Goal: Task Accomplishment & Management: Complete application form

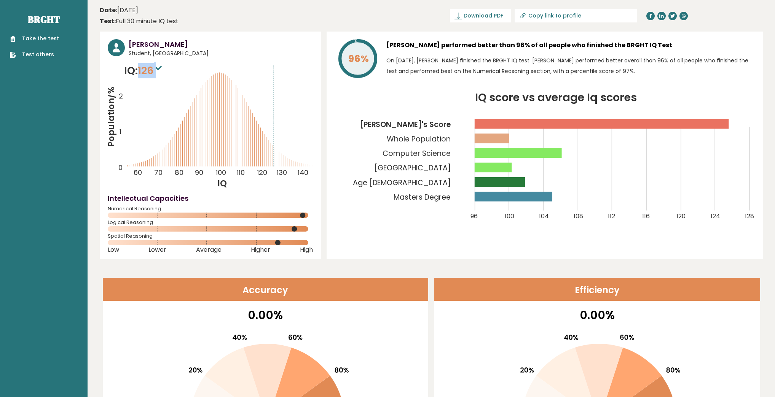
drag, startPoint x: 139, startPoint y: 69, endPoint x: 164, endPoint y: 72, distance: 26.0
click at [164, 72] on p "IQ: 126" at bounding box center [144, 70] width 40 height 15
click at [201, 75] on icon "Population/% IQ 0 1 2 60 70 80 90 100 110 120 130 140" at bounding box center [210, 126] width 205 height 126
click at [35, 40] on link "Take the test" at bounding box center [34, 39] width 49 height 8
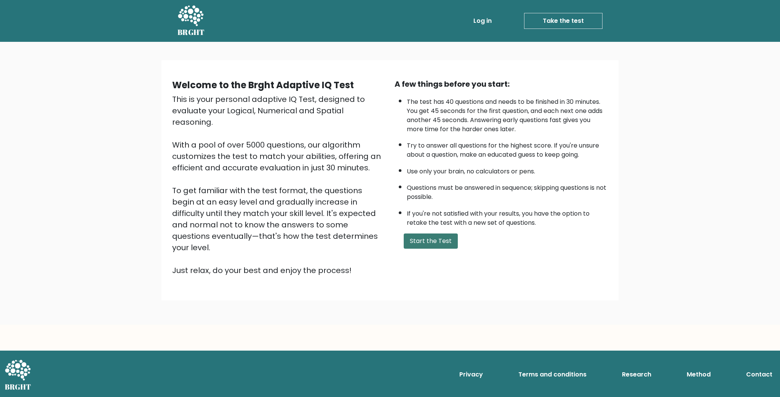
click at [438, 244] on button "Start the Test" at bounding box center [431, 241] width 54 height 15
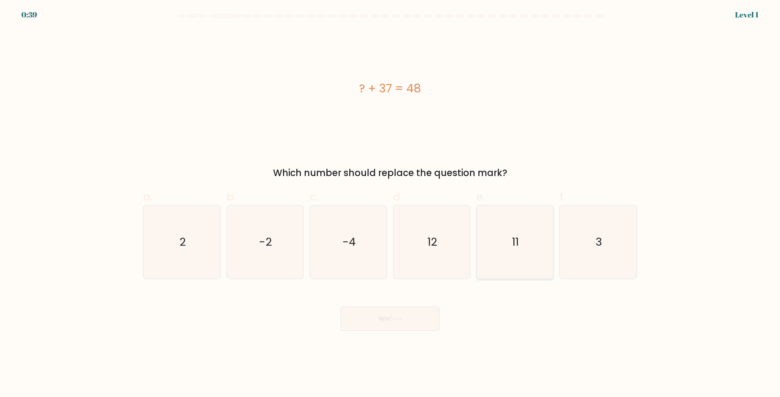
click at [523, 250] on icon "11" at bounding box center [514, 242] width 73 height 73
click at [390, 204] on input "e. 11" at bounding box center [390, 201] width 0 height 5
radio input "true"
click at [392, 314] on button "Next" at bounding box center [389, 319] width 99 height 24
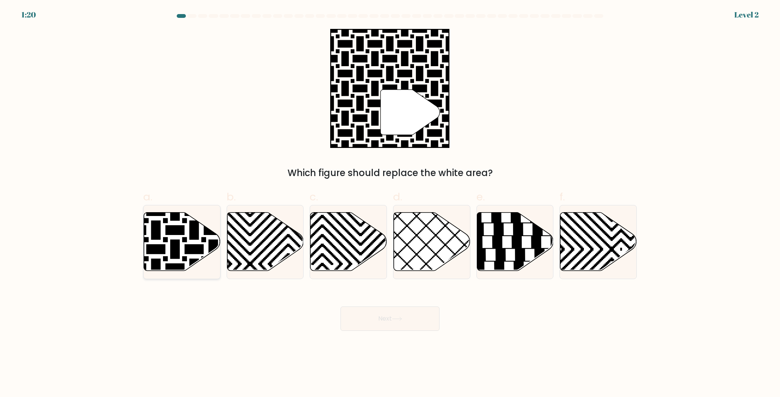
click at [179, 237] on icon at bounding box center [182, 241] width 77 height 59
click at [390, 204] on input "a." at bounding box center [390, 201] width 0 height 5
radio input "true"
click at [391, 323] on button "Next" at bounding box center [389, 319] width 99 height 24
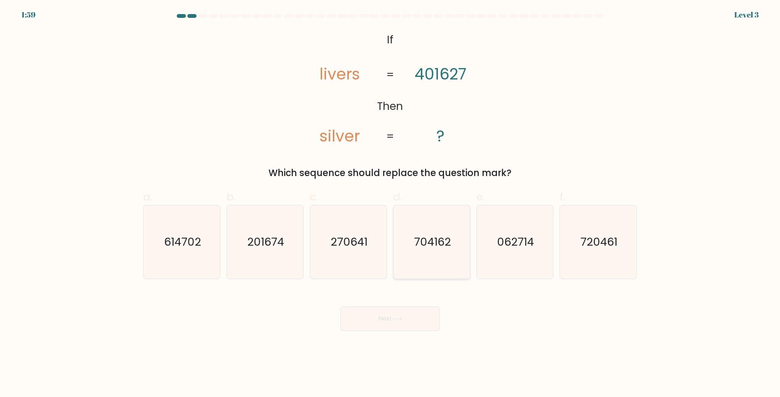
click at [429, 247] on text "704162" at bounding box center [432, 241] width 37 height 15
click at [390, 204] on input "d. 704162" at bounding box center [390, 201] width 0 height 5
radio input "true"
drag, startPoint x: 381, startPoint y: 321, endPoint x: 383, endPoint y: 317, distance: 4.3
click at [381, 321] on button "Next" at bounding box center [389, 319] width 99 height 24
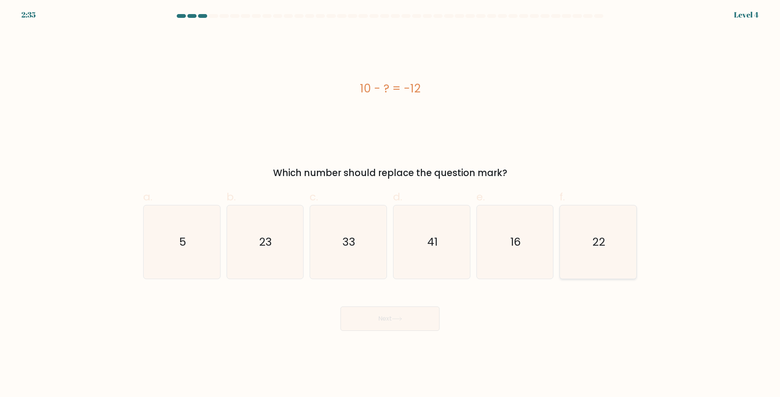
click at [597, 238] on text "22" at bounding box center [598, 241] width 13 height 15
click at [390, 204] on input "f. 22" at bounding box center [390, 201] width 0 height 5
radio input "true"
click at [375, 314] on button "Next" at bounding box center [389, 319] width 99 height 24
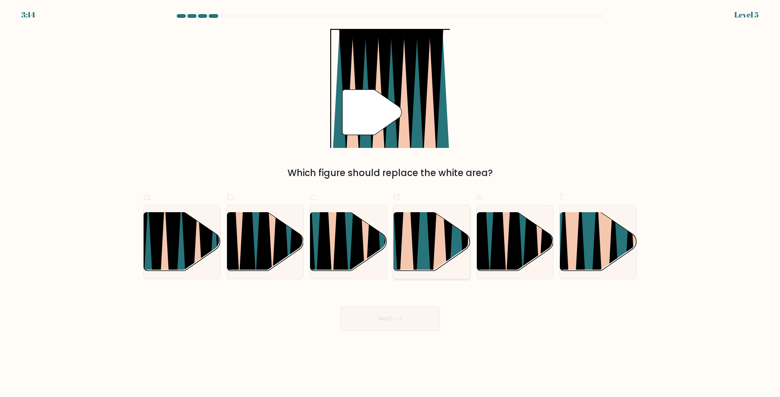
click at [426, 231] on icon at bounding box center [423, 211] width 17 height 153
click at [390, 204] on input "d." at bounding box center [390, 201] width 0 height 5
radio input "true"
click at [408, 317] on button "Next" at bounding box center [389, 319] width 99 height 24
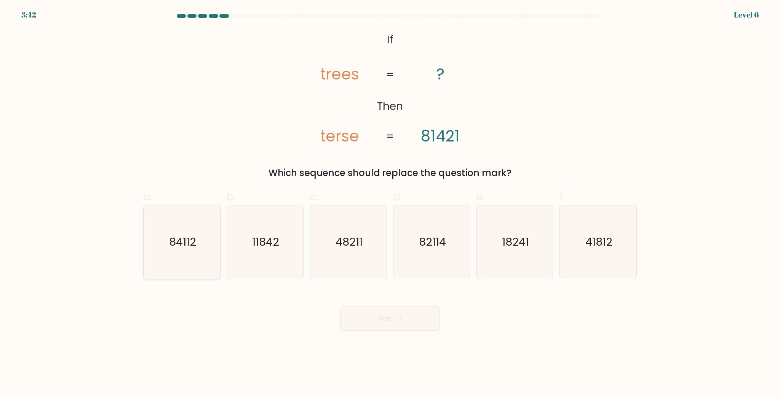
click at [194, 250] on icon "84112" at bounding box center [181, 242] width 73 height 73
click at [390, 204] on input "a. 84112" at bounding box center [390, 201] width 0 height 5
radio input "true"
click at [383, 313] on button "Next" at bounding box center [389, 319] width 99 height 24
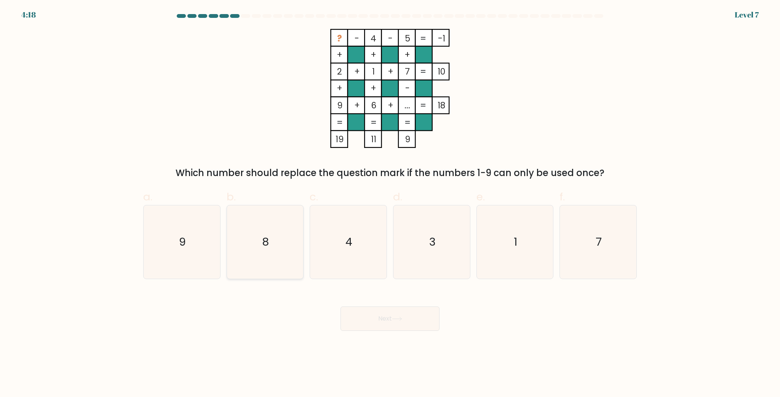
click at [254, 242] on icon "8" at bounding box center [264, 242] width 73 height 73
click at [390, 204] on input "b. 8" at bounding box center [390, 201] width 0 height 5
radio input "true"
click at [393, 314] on button "Next" at bounding box center [389, 319] width 99 height 24
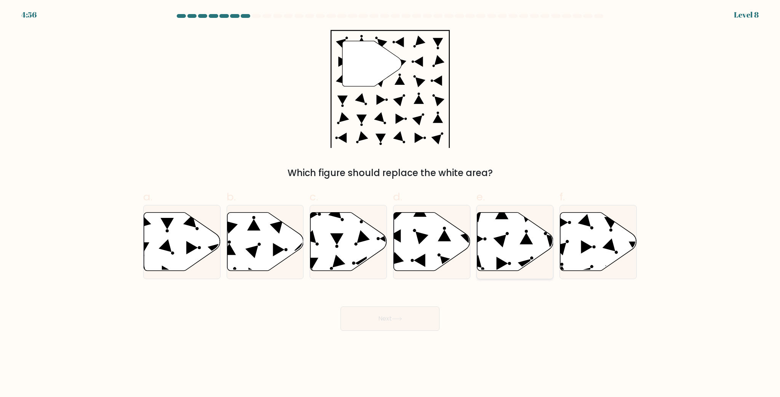
click at [511, 240] on icon at bounding box center [515, 241] width 77 height 59
click at [390, 204] on input "e." at bounding box center [390, 201] width 0 height 5
radio input "true"
click at [376, 321] on button "Next" at bounding box center [389, 319] width 99 height 24
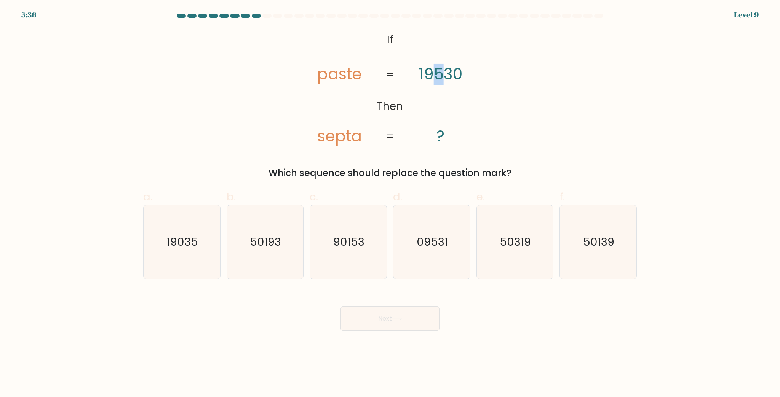
drag, startPoint x: 443, startPoint y: 75, endPoint x: 435, endPoint y: 77, distance: 8.1
click at [435, 77] on tspan "19530" at bounding box center [440, 75] width 44 height 22
click at [268, 245] on text "50193" at bounding box center [265, 241] width 31 height 15
click at [390, 204] on input "b. 50193" at bounding box center [390, 201] width 0 height 5
radio input "true"
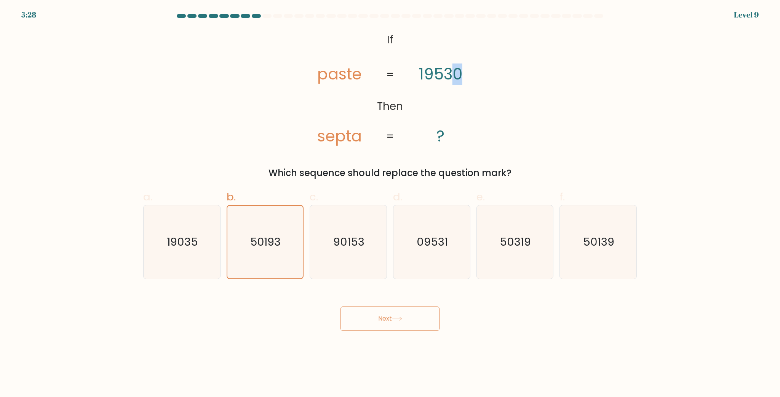
drag, startPoint x: 456, startPoint y: 70, endPoint x: 469, endPoint y: 75, distance: 14.2
click at [469, 74] on icon "@import url('https://fonts.googleapis.com/css?family=Abril+Fatface:400,100,100i…" at bounding box center [389, 88] width 193 height 119
click at [604, 239] on text "50139" at bounding box center [598, 241] width 31 height 15
click at [390, 204] on input "f. 50139" at bounding box center [390, 201] width 0 height 5
radio input "true"
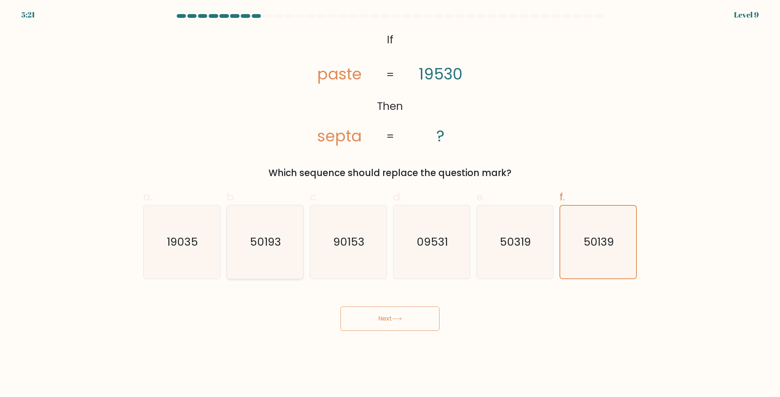
click at [285, 247] on icon "50193" at bounding box center [264, 242] width 73 height 73
click at [390, 204] on input "b. 50193" at bounding box center [390, 201] width 0 height 5
radio input "true"
drag, startPoint x: 345, startPoint y: 134, endPoint x: 340, endPoint y: 137, distance: 6.0
click at [340, 137] on tspan "septa" at bounding box center [339, 136] width 45 height 22
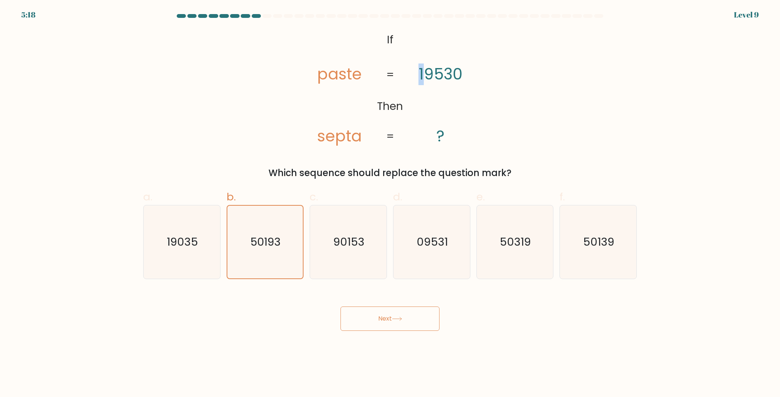
drag, startPoint x: 423, startPoint y: 70, endPoint x: 418, endPoint y: 73, distance: 6.5
click at [418, 73] on icon "@import url('https://fonts.googleapis.com/css?family=Abril+Fatface:400,100,100i…" at bounding box center [389, 88] width 193 height 119
click at [398, 319] on icon at bounding box center [396, 318] width 9 height 3
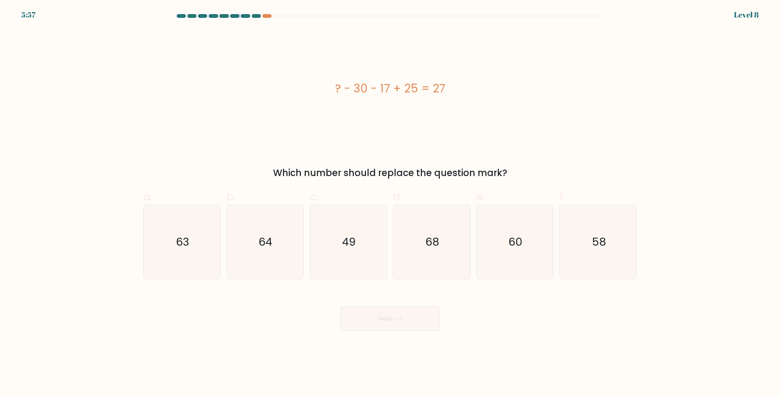
drag, startPoint x: 274, startPoint y: 174, endPoint x: 508, endPoint y: 172, distance: 233.7
click at [508, 172] on div "Which number should replace the question mark?" at bounding box center [390, 173] width 484 height 14
click at [352, 238] on text "49" at bounding box center [349, 241] width 14 height 15
click at [390, 204] on input "c. 49" at bounding box center [390, 201] width 0 height 5
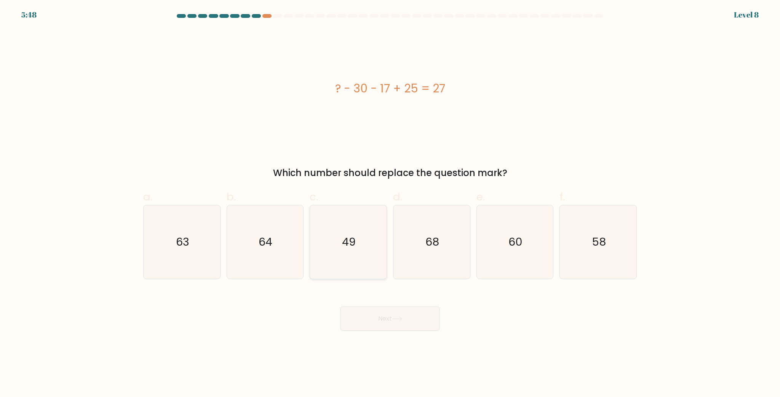
radio input "true"
click at [412, 324] on button "Next" at bounding box center [389, 319] width 99 height 24
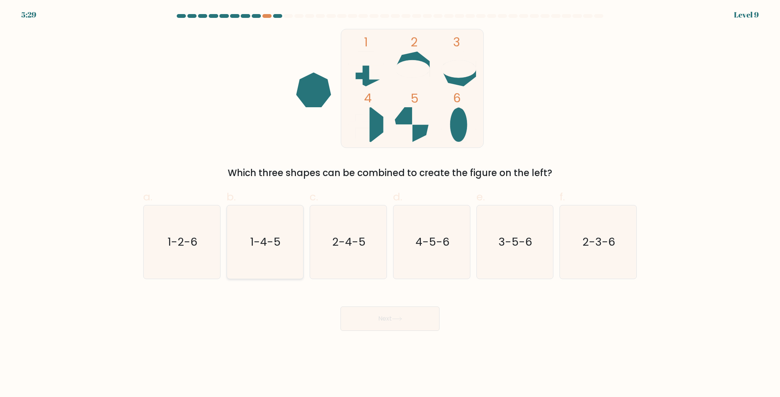
click at [266, 241] on text "1-4-5" at bounding box center [265, 241] width 30 height 15
click at [390, 204] on input "b. 1-4-5" at bounding box center [390, 201] width 0 height 5
radio input "true"
click at [392, 315] on button "Next" at bounding box center [389, 319] width 99 height 24
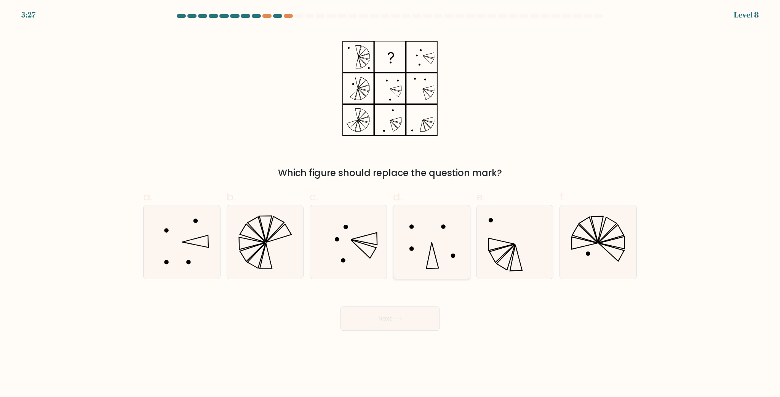
click at [438, 234] on icon at bounding box center [431, 242] width 73 height 73
click at [390, 204] on input "d." at bounding box center [390, 201] width 0 height 5
radio input "true"
click at [223, 233] on div "a." at bounding box center [181, 234] width 83 height 90
click at [201, 238] on icon at bounding box center [181, 242] width 73 height 73
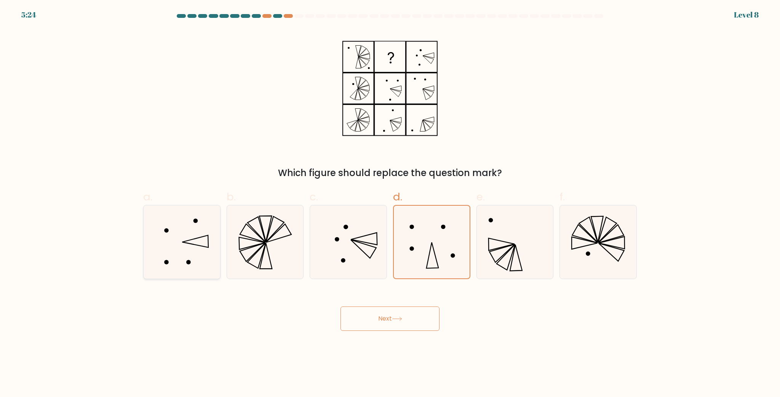
click at [390, 204] on input "a." at bounding box center [390, 201] width 0 height 5
radio input "true"
click at [403, 321] on button "Next" at bounding box center [389, 319] width 99 height 24
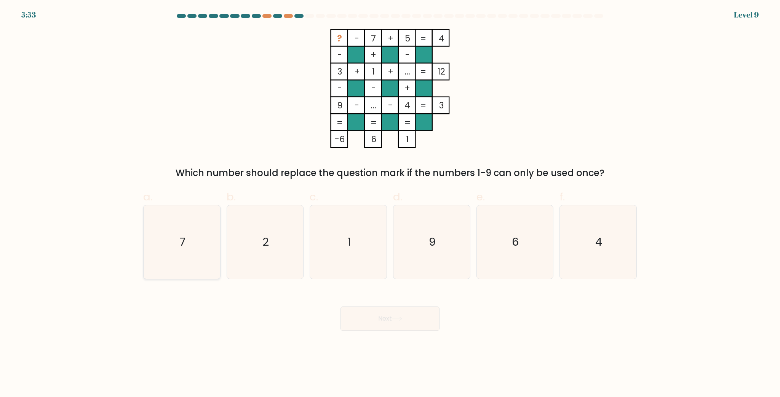
click at [170, 224] on icon "7" at bounding box center [181, 242] width 73 height 73
click at [390, 204] on input "a. 7" at bounding box center [390, 201] width 0 height 5
radio input "true"
click at [384, 318] on button "Next" at bounding box center [389, 319] width 99 height 24
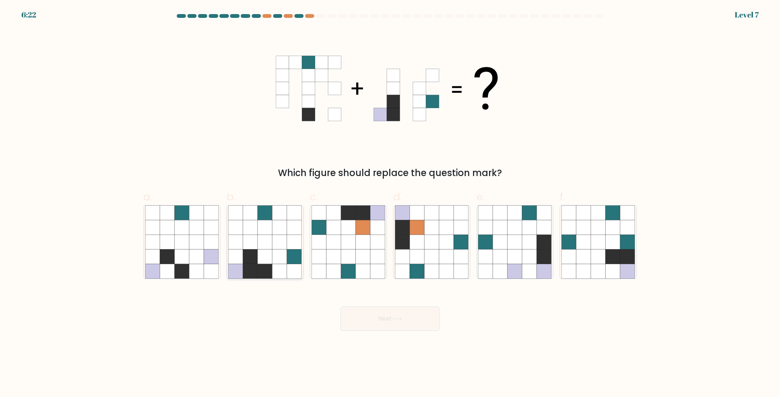
click at [262, 263] on icon at bounding box center [265, 256] width 14 height 14
click at [390, 204] on input "b." at bounding box center [390, 201] width 0 height 5
radio input "true"
click at [396, 310] on button "Next" at bounding box center [389, 319] width 99 height 24
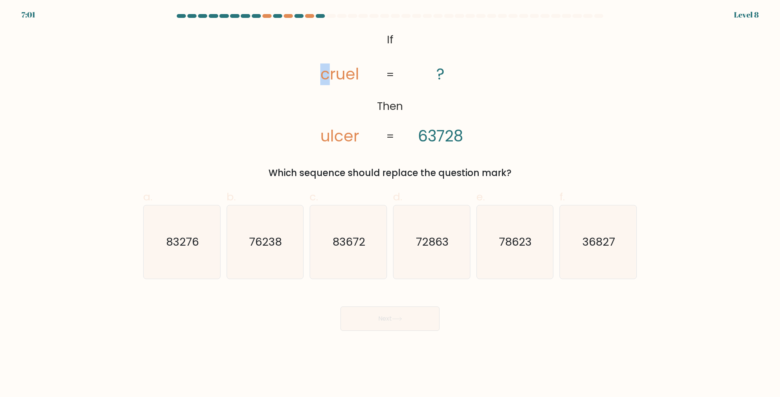
drag, startPoint x: 330, startPoint y: 73, endPoint x: 323, endPoint y: 78, distance: 7.7
click at [323, 78] on tspan "cruel" at bounding box center [339, 75] width 39 height 22
click at [353, 125] on tspan "ulcer" at bounding box center [339, 136] width 39 height 22
drag, startPoint x: 329, startPoint y: 134, endPoint x: 318, endPoint y: 134, distance: 11.4
click at [318, 134] on icon "@import url('https://fonts.googleapis.com/css?family=Abril+Fatface:400,100,100i…" at bounding box center [389, 88] width 193 height 119
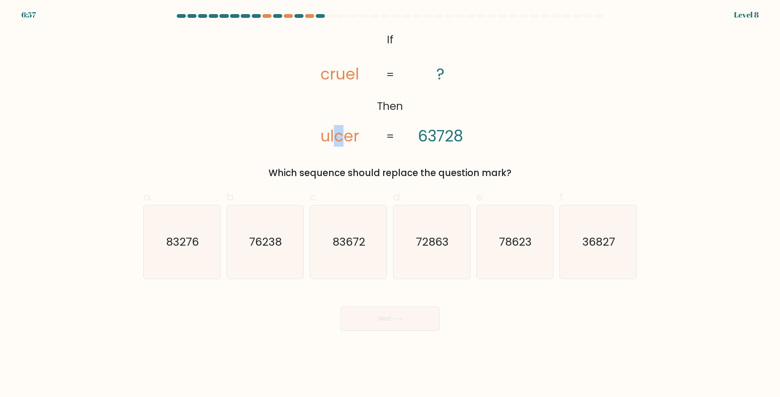
drag, startPoint x: 337, startPoint y: 136, endPoint x: 344, endPoint y: 135, distance: 7.2
click at [344, 135] on tspan "ulcer" at bounding box center [339, 136] width 39 height 22
drag, startPoint x: 440, startPoint y: 136, endPoint x: 444, endPoint y: 136, distance: 4.2
click at [443, 136] on tspan "63728" at bounding box center [440, 136] width 45 height 22
click at [517, 253] on icon "78623" at bounding box center [514, 242] width 73 height 73
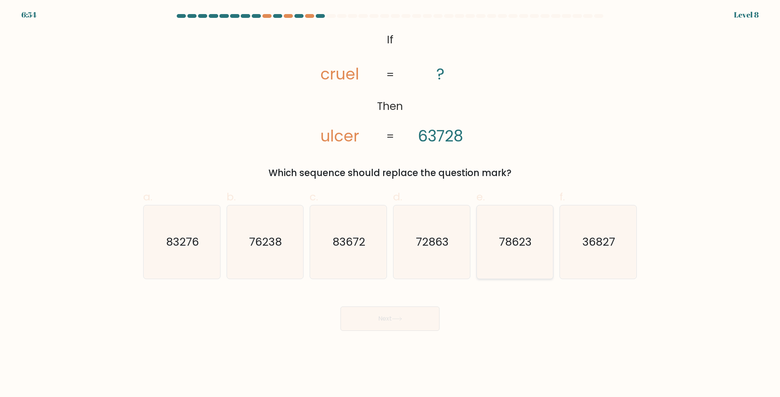
click at [390, 204] on input "e. 78623" at bounding box center [390, 201] width 0 height 5
radio input "true"
click at [393, 313] on button "Next" at bounding box center [389, 319] width 99 height 24
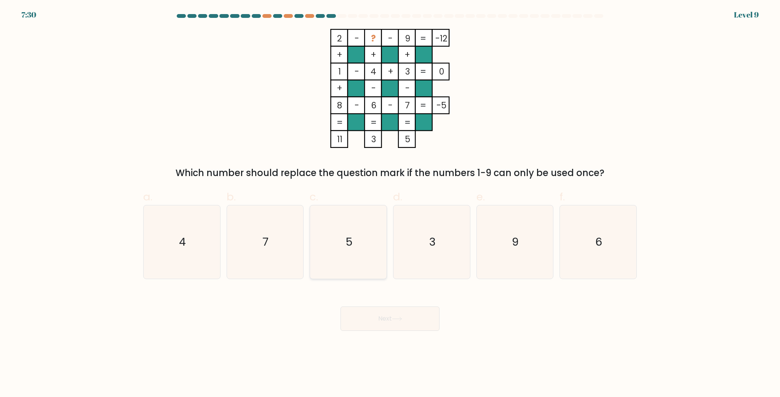
click at [357, 235] on icon "5" at bounding box center [347, 242] width 73 height 73
click at [390, 204] on input "c. 5" at bounding box center [390, 201] width 0 height 5
radio input "true"
click at [410, 308] on button "Next" at bounding box center [389, 319] width 99 height 24
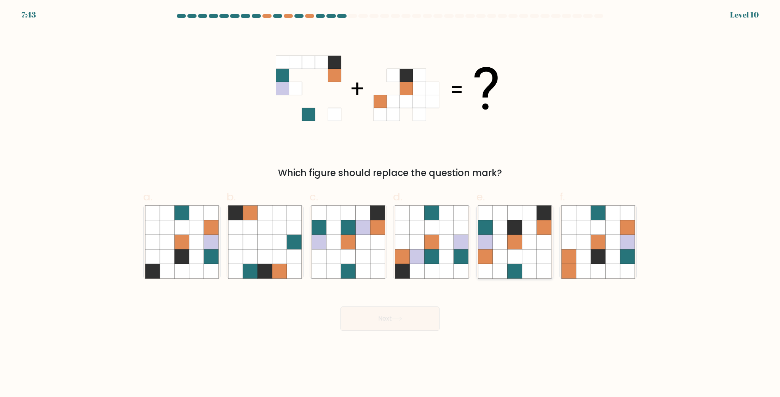
click at [509, 263] on icon at bounding box center [514, 256] width 14 height 14
click at [390, 204] on input "e." at bounding box center [390, 201] width 0 height 5
radio input "true"
click at [383, 325] on button "Next" at bounding box center [389, 319] width 99 height 24
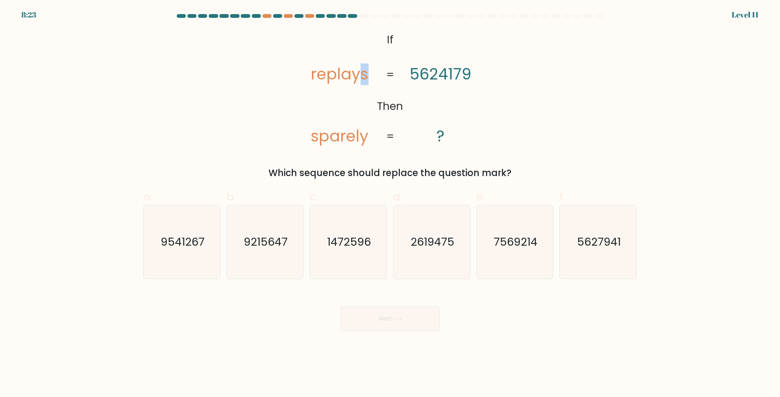
drag, startPoint x: 362, startPoint y: 74, endPoint x: 367, endPoint y: 75, distance: 5.0
click at [367, 75] on tspan "replays" at bounding box center [339, 75] width 57 height 22
drag, startPoint x: 318, startPoint y: 135, endPoint x: 314, endPoint y: 137, distance: 4.3
click at [314, 137] on tspan "sparely" at bounding box center [339, 136] width 57 height 22
click at [363, 75] on tspan "replays" at bounding box center [339, 75] width 57 height 22
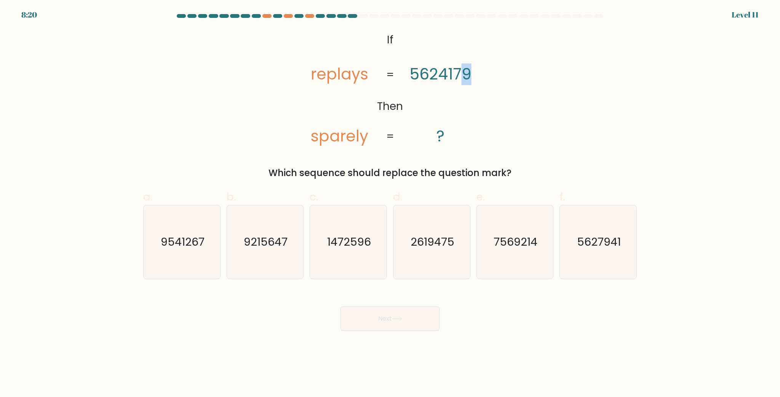
drag, startPoint x: 465, startPoint y: 73, endPoint x: 474, endPoint y: 73, distance: 8.8
click at [474, 73] on icon "@import url('https://fonts.googleapis.com/css?family=Abril+Fatface:400,100,100i…" at bounding box center [389, 88] width 193 height 119
click at [255, 243] on text "9215647" at bounding box center [266, 241] width 44 height 15
click at [390, 204] on input "b. 9215647" at bounding box center [390, 201] width 0 height 5
radio input "true"
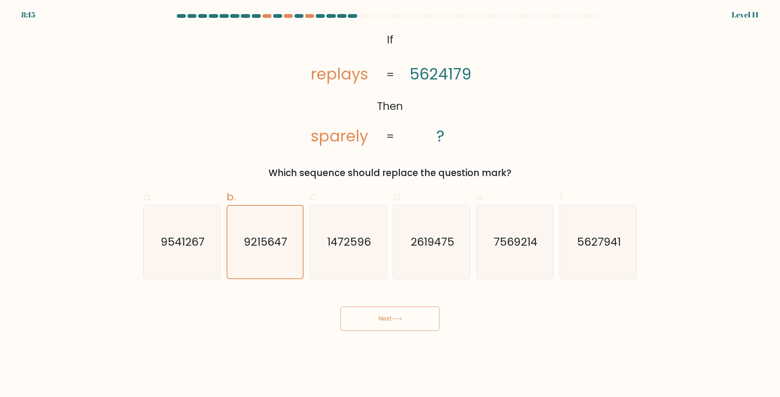
click at [402, 312] on button "Next" at bounding box center [389, 319] width 99 height 24
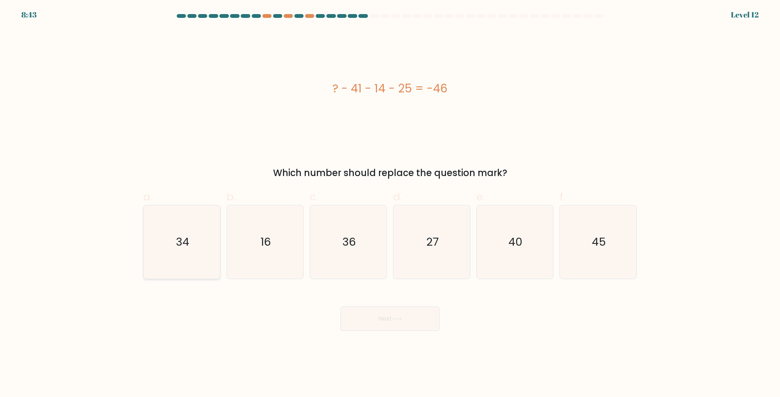
click at [153, 248] on icon "34" at bounding box center [181, 242] width 73 height 73
click at [390, 204] on input "a. 34" at bounding box center [390, 201] width 0 height 5
radio input "true"
click at [410, 321] on button "Next" at bounding box center [389, 319] width 99 height 24
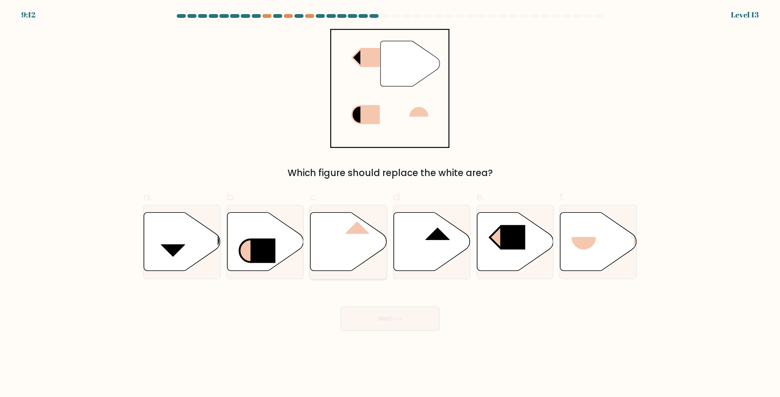
click at [359, 267] on icon at bounding box center [348, 242] width 77 height 60
click at [390, 204] on input "c." at bounding box center [390, 201] width 0 height 5
radio input "true"
click at [402, 326] on button "Next" at bounding box center [389, 319] width 99 height 24
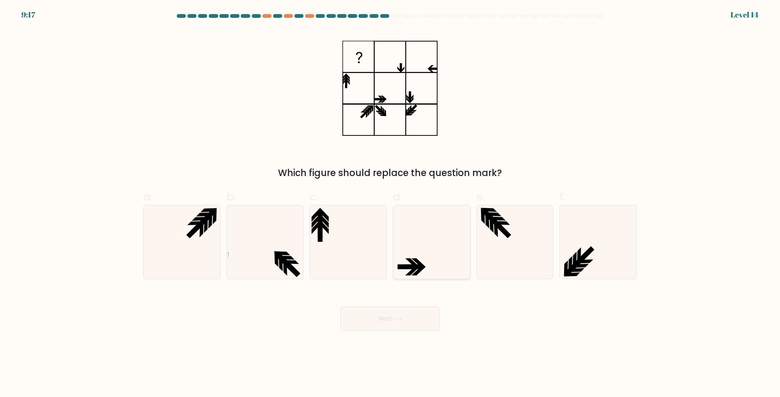
click at [437, 242] on icon at bounding box center [431, 242] width 73 height 73
click at [390, 204] on input "d." at bounding box center [390, 201] width 0 height 5
radio input "true"
click at [394, 321] on button "Next" at bounding box center [389, 319] width 99 height 24
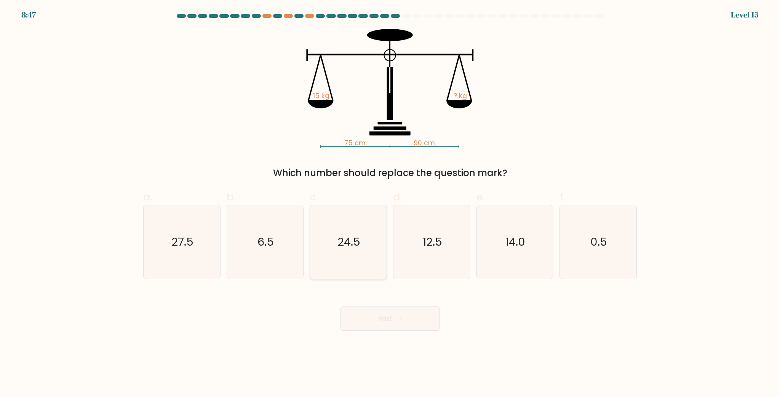
click at [338, 244] on text "24.5" at bounding box center [349, 241] width 23 height 15
click at [390, 204] on input "c. 24.5" at bounding box center [390, 201] width 0 height 5
radio input "true"
click at [378, 317] on button "Next" at bounding box center [389, 319] width 99 height 24
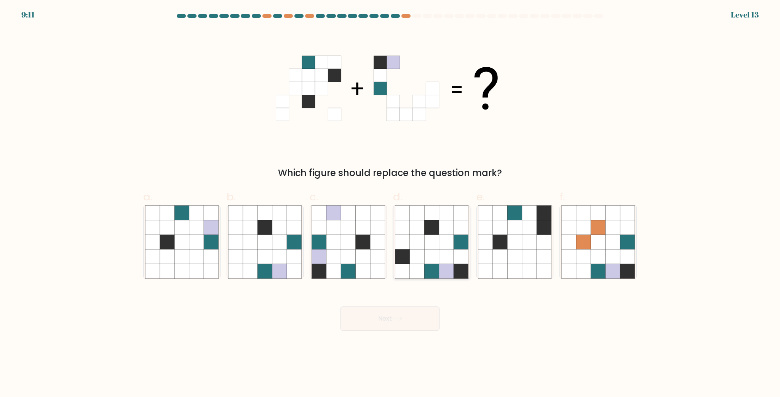
click at [426, 267] on icon at bounding box center [431, 271] width 14 height 14
click at [390, 204] on input "d." at bounding box center [390, 201] width 0 height 5
radio input "true"
click at [406, 252] on icon at bounding box center [402, 256] width 14 height 14
click at [390, 204] on input "d." at bounding box center [390, 201] width 0 height 5
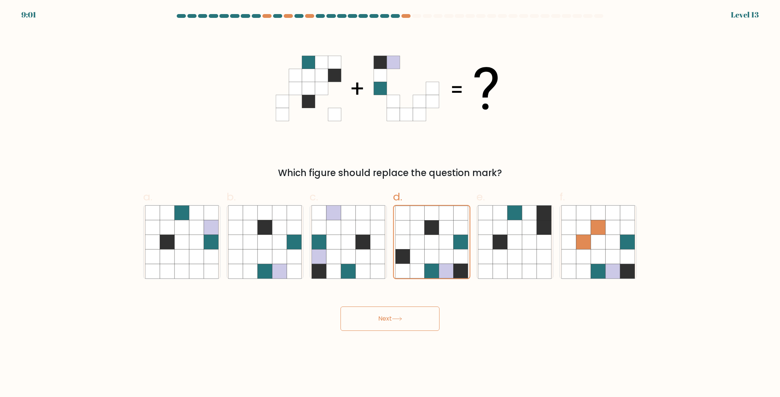
click at [393, 318] on button "Next" at bounding box center [389, 319] width 99 height 24
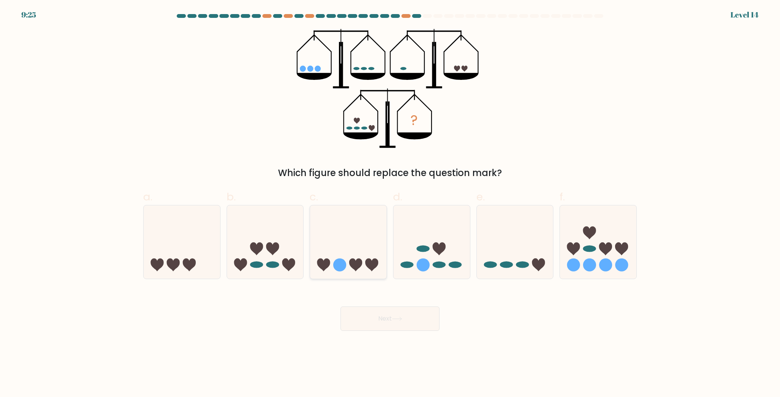
drag, startPoint x: 245, startPoint y: 242, endPoint x: 309, endPoint y: 274, distance: 71.8
click at [246, 241] on icon at bounding box center [265, 242] width 77 height 63
click at [390, 204] on input "b." at bounding box center [390, 201] width 0 height 5
radio input "true"
click at [384, 311] on button "Next" at bounding box center [389, 319] width 99 height 24
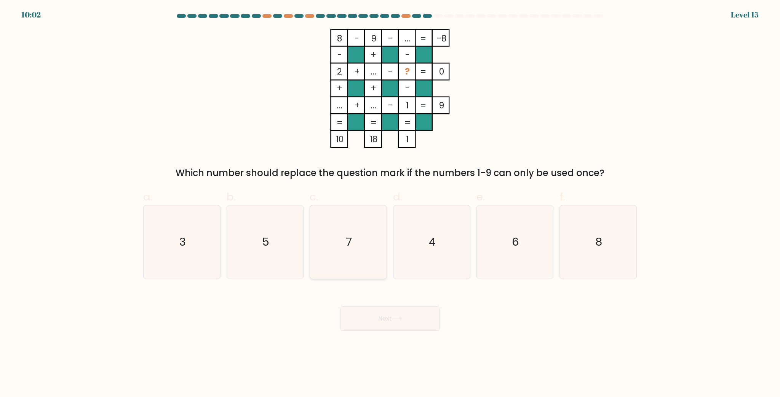
drag, startPoint x: 351, startPoint y: 228, endPoint x: 386, endPoint y: 272, distance: 56.1
click at [351, 229] on icon "7" at bounding box center [347, 242] width 73 height 73
click at [390, 204] on input "c. 7" at bounding box center [390, 201] width 0 height 5
radio input "true"
click at [407, 323] on button "Next" at bounding box center [389, 319] width 99 height 24
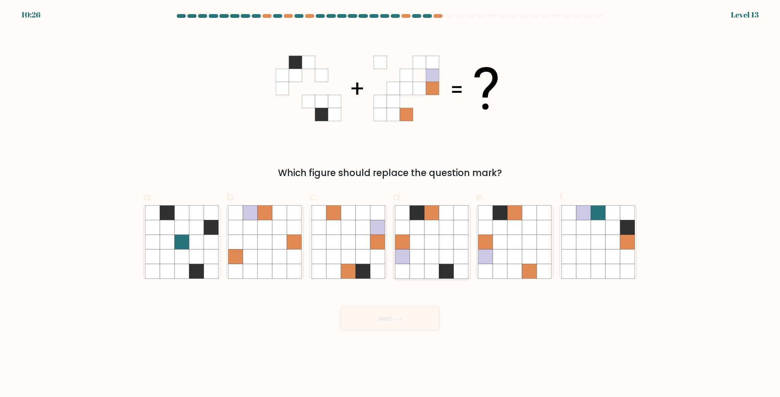
click at [435, 239] on icon at bounding box center [431, 242] width 14 height 14
click at [390, 204] on input "d." at bounding box center [390, 201] width 0 height 5
radio input "true"
click at [397, 313] on button "Next" at bounding box center [389, 319] width 99 height 24
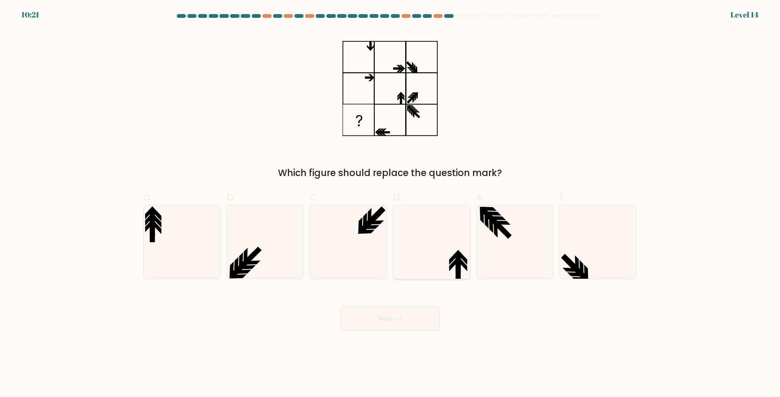
click at [437, 231] on icon at bounding box center [431, 242] width 73 height 73
click at [390, 204] on input "d." at bounding box center [390, 201] width 0 height 5
radio input "true"
click at [407, 319] on button "Next" at bounding box center [389, 319] width 99 height 24
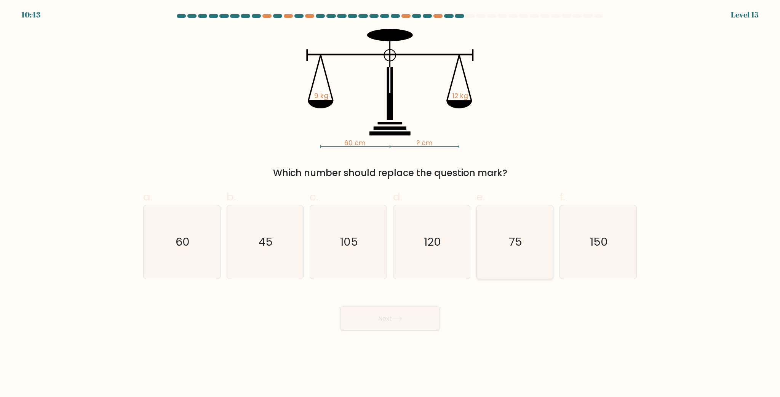
click at [514, 248] on text "75" at bounding box center [515, 241] width 13 height 15
click at [390, 204] on input "e. 75" at bounding box center [390, 201] width 0 height 5
radio input "true"
click at [398, 321] on icon at bounding box center [397, 319] width 10 height 4
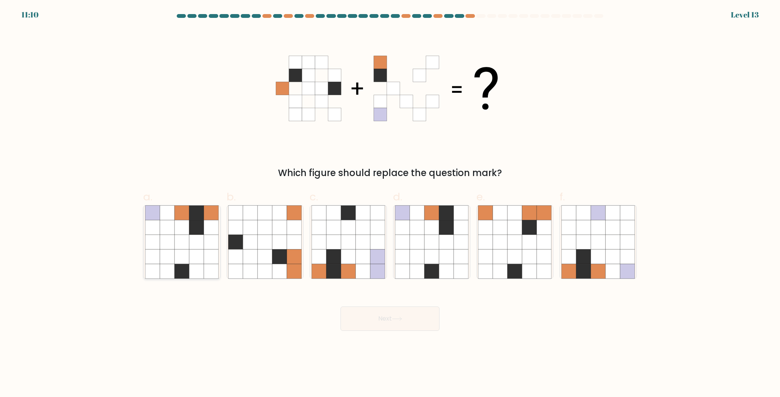
click at [196, 230] on icon at bounding box center [196, 227] width 14 height 14
click at [390, 204] on input "a." at bounding box center [390, 201] width 0 height 5
radio input "true"
click at [382, 312] on button "Next" at bounding box center [389, 319] width 99 height 24
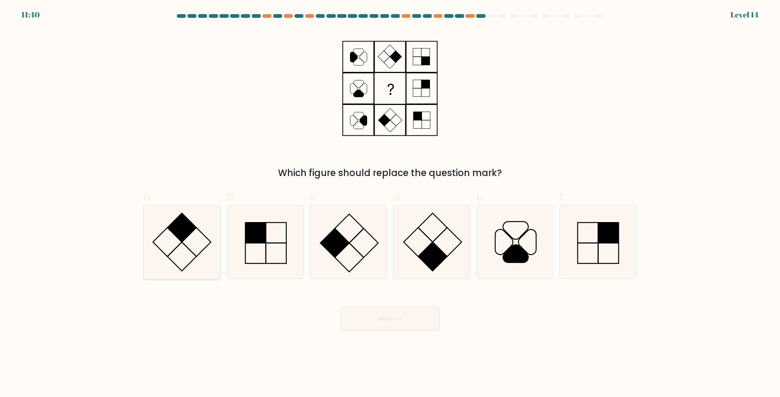
click at [192, 224] on rect at bounding box center [181, 227] width 29 height 29
click at [390, 204] on input "a." at bounding box center [390, 201] width 0 height 5
radio input "true"
click at [416, 318] on button "Next" at bounding box center [389, 319] width 99 height 24
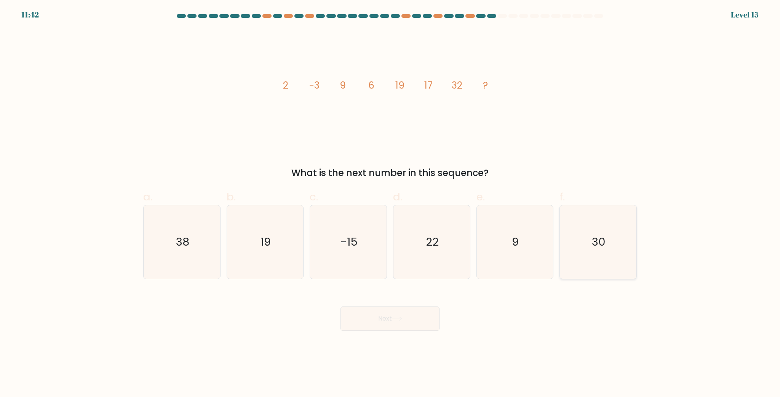
click at [592, 232] on icon "30" at bounding box center [597, 242] width 73 height 73
click at [390, 204] on input "f. 30" at bounding box center [390, 201] width 0 height 5
radio input "true"
click at [399, 317] on icon at bounding box center [397, 319] width 10 height 4
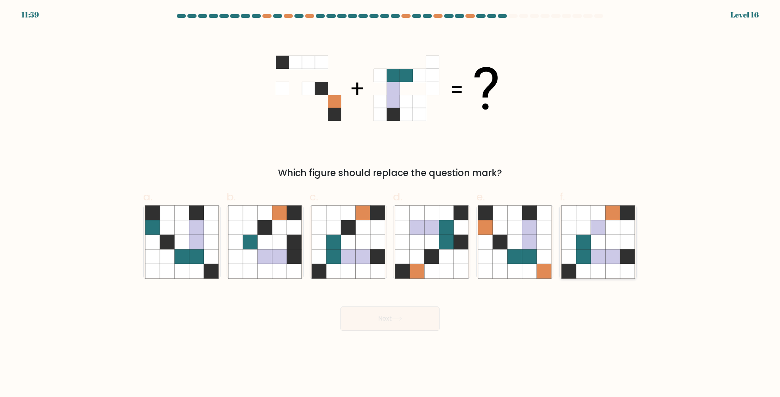
click at [601, 254] on icon at bounding box center [597, 256] width 14 height 14
click at [390, 204] on input "f." at bounding box center [390, 201] width 0 height 5
radio input "true"
click at [417, 309] on button "Next" at bounding box center [389, 319] width 99 height 24
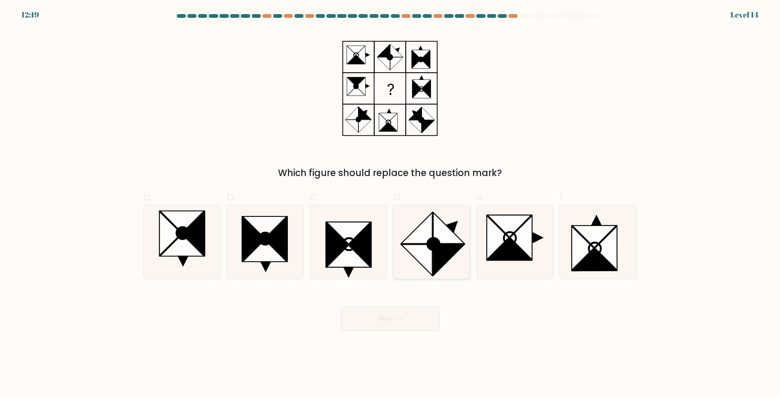
click at [445, 241] on icon at bounding box center [448, 227] width 31 height 31
click at [390, 204] on input "d." at bounding box center [390, 201] width 0 height 5
radio input "true"
click at [426, 316] on button "Next" at bounding box center [389, 319] width 99 height 24
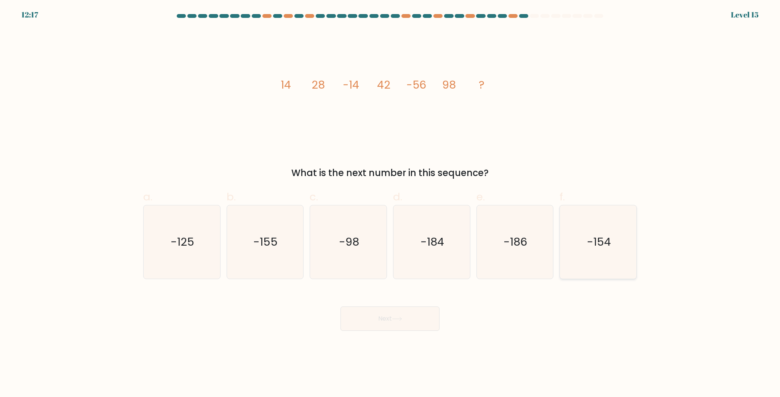
click at [598, 230] on icon "-154" at bounding box center [597, 242] width 73 height 73
click at [390, 204] on input "f. -154" at bounding box center [390, 201] width 0 height 5
radio input "true"
click at [373, 308] on button "Next" at bounding box center [389, 319] width 99 height 24
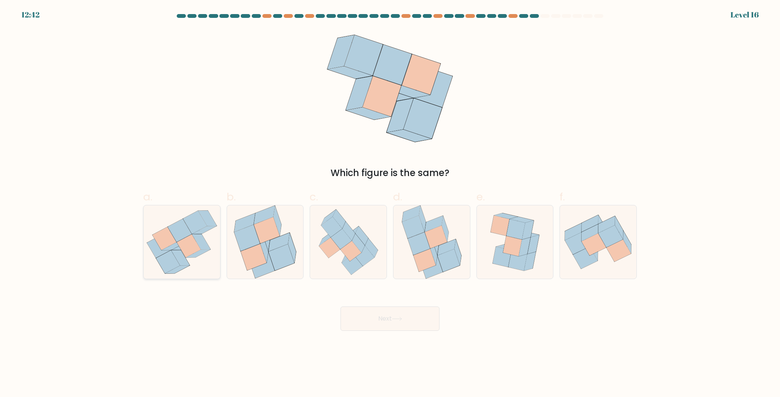
click at [189, 253] on icon at bounding box center [189, 245] width 24 height 23
click at [390, 204] on input "a." at bounding box center [390, 201] width 0 height 5
radio input "true"
click at [389, 321] on button "Next" at bounding box center [389, 319] width 99 height 24
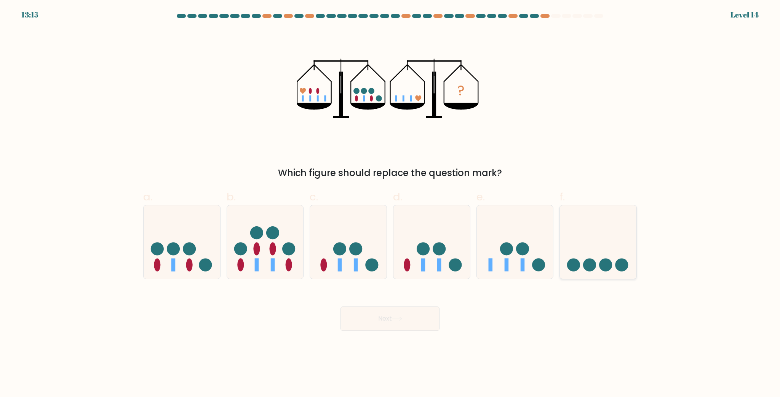
click at [632, 266] on icon at bounding box center [598, 242] width 77 height 63
click at [390, 204] on input "f." at bounding box center [390, 201] width 0 height 5
radio input "true"
click at [410, 317] on button "Next" at bounding box center [389, 319] width 99 height 24
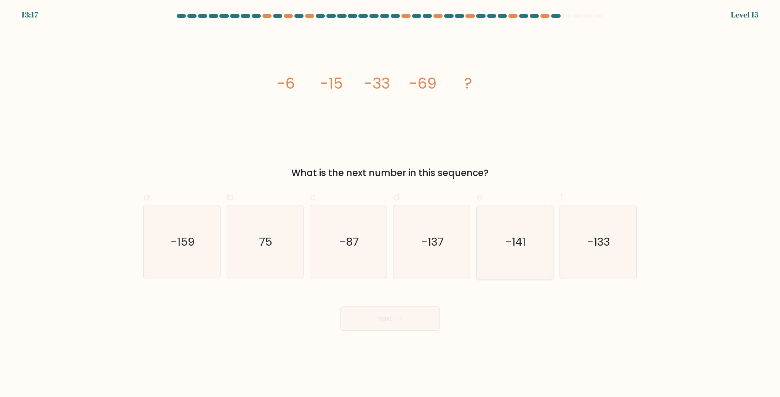
click at [506, 246] on text "-141" at bounding box center [515, 241] width 20 height 15
click at [390, 204] on input "e. -141" at bounding box center [390, 201] width 0 height 5
radio input "true"
click at [376, 320] on button "Next" at bounding box center [389, 319] width 99 height 24
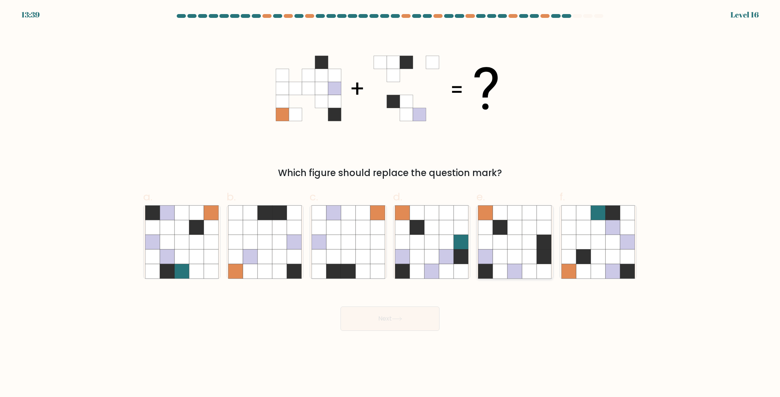
click at [533, 249] on icon at bounding box center [529, 256] width 14 height 14
click at [390, 204] on input "e." at bounding box center [390, 201] width 0 height 5
radio input "true"
click at [397, 316] on button "Next" at bounding box center [389, 319] width 99 height 24
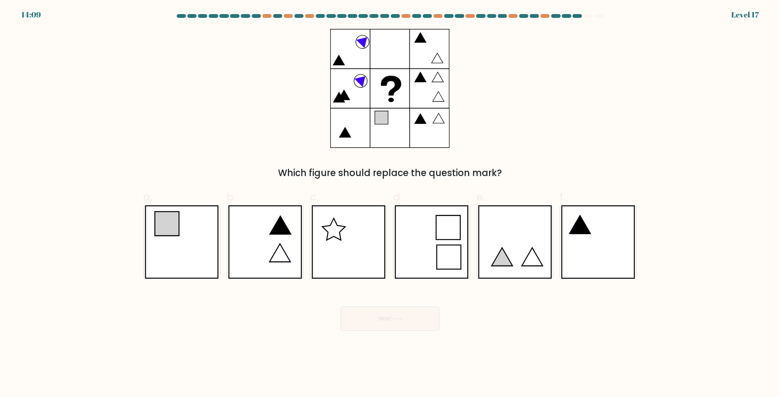
drag, startPoint x: 282, startPoint y: 172, endPoint x: 512, endPoint y: 179, distance: 230.0
click at [512, 179] on div "Which figure should replace the question mark?" at bounding box center [390, 173] width 484 height 14
click at [161, 243] on icon at bounding box center [182, 242] width 74 height 73
click at [390, 204] on input "a." at bounding box center [390, 201] width 0 height 5
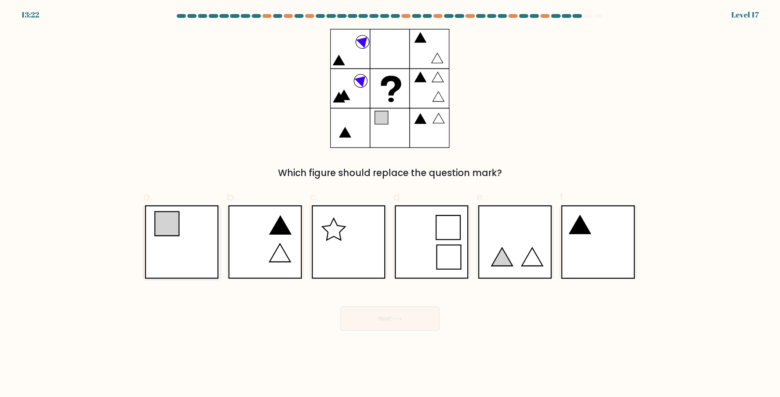
radio input "true"
click at [388, 319] on button "Next" at bounding box center [389, 319] width 99 height 24
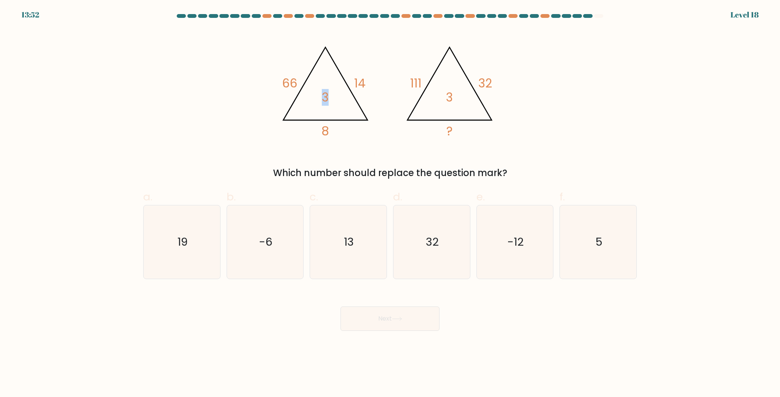
click at [327, 96] on tspan "3" at bounding box center [325, 97] width 7 height 17
click at [541, 110] on div "@import url('https://fonts.googleapis.com/css?family=Abril+Fatface:400,100,100i…" at bounding box center [390, 104] width 502 height 151
click at [580, 237] on icon "5" at bounding box center [597, 242] width 73 height 73
click at [390, 204] on input "f. 5" at bounding box center [390, 201] width 0 height 5
radio input "true"
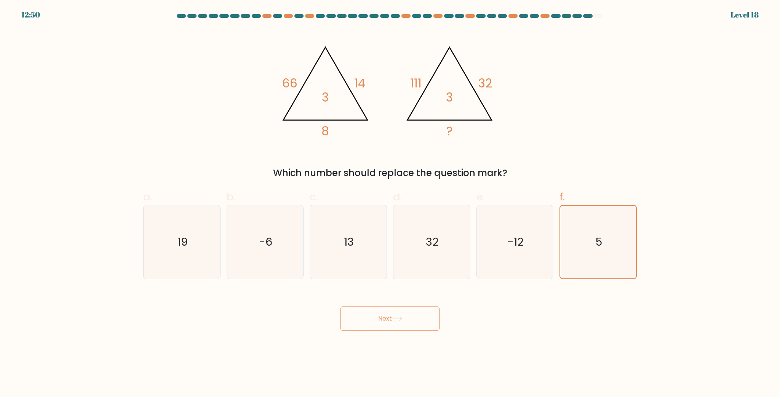
click at [394, 314] on button "Next" at bounding box center [389, 319] width 99 height 24
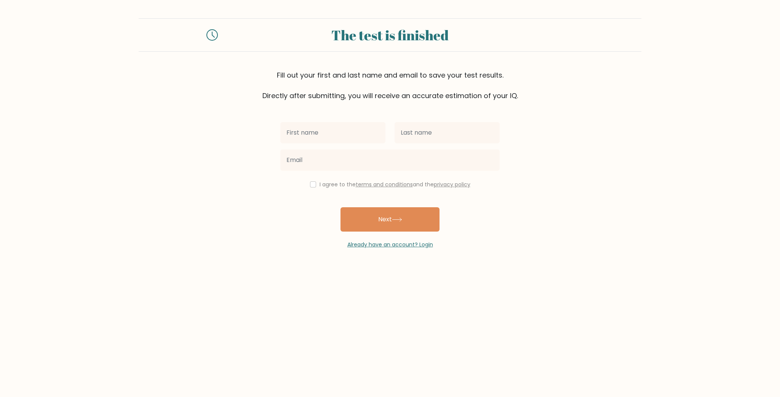
click at [369, 130] on input "text" at bounding box center [332, 132] width 105 height 21
type input "Mehdi"
type input "Laouina"
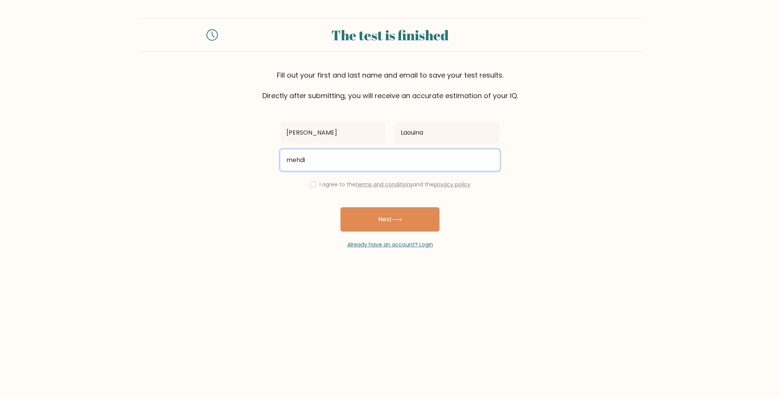
type input "mehdi2012simo@gmail.com"
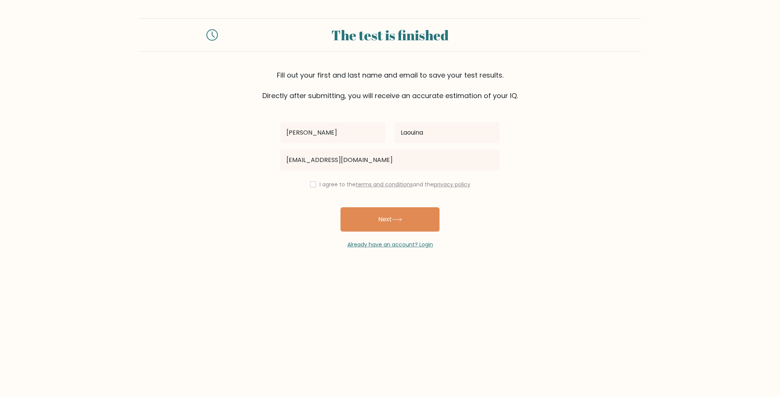
drag, startPoint x: 324, startPoint y: 186, endPoint x: 351, endPoint y: 201, distance: 31.4
click at [324, 185] on label "I agree to the terms and conditions and the privacy policy" at bounding box center [394, 185] width 151 height 8
click at [313, 185] on input "checkbox" at bounding box center [313, 185] width 6 height 6
checkbox input "true"
click at [390, 217] on button "Next" at bounding box center [389, 219] width 99 height 24
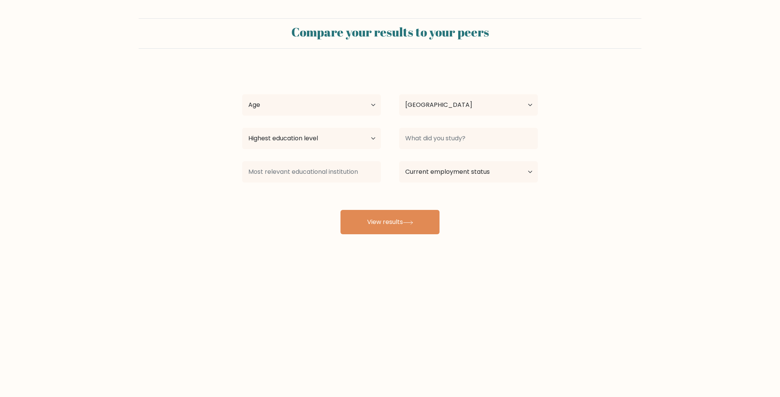
select select "MA"
click at [343, 135] on select "Highest education level No schooling Primary Lower Secondary Upper Secondary Oc…" at bounding box center [311, 138] width 139 height 21
select select "masters_degree"
click at [242, 128] on select "Highest education level No schooling Primary Lower Secondary Upper Secondary Oc…" at bounding box center [311, 138] width 139 height 21
click at [448, 139] on input at bounding box center [468, 138] width 139 height 21
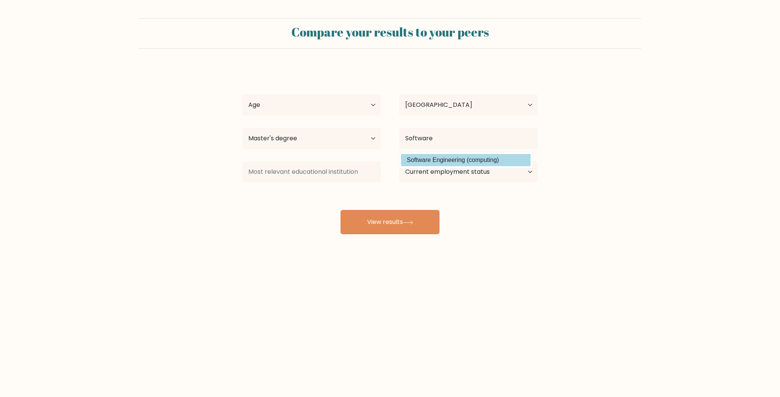
click at [455, 161] on option "Software Engineering (computing)" at bounding box center [465, 160] width 129 height 12
type input "Software Engineering"
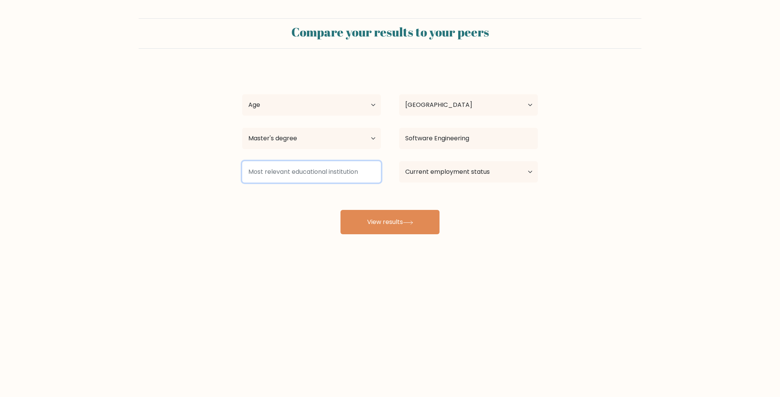
click at [336, 170] on input at bounding box center [311, 171] width 139 height 21
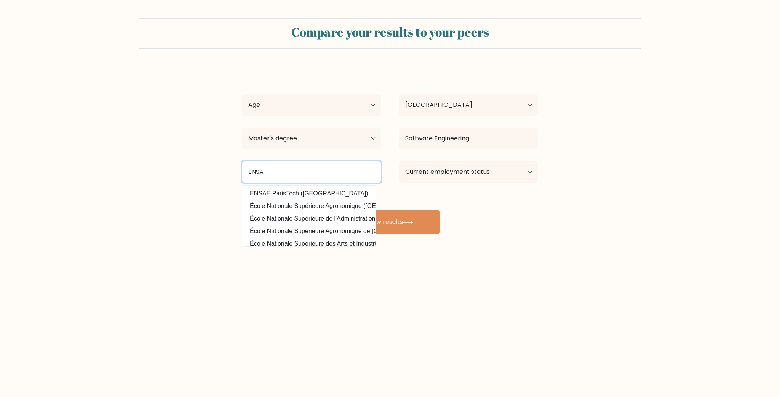
type input "ENSA"
click at [522, 270] on div "Compare your results to your peers Mehdi Laouina Age Under 18 years old 18-24 y…" at bounding box center [390, 144] width 780 height 289
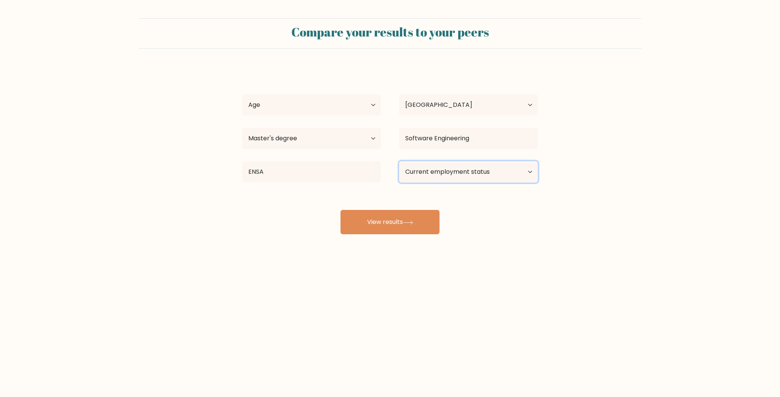
click at [442, 174] on select "Current employment status Employed Student Retired Other / prefer not to answer" at bounding box center [468, 171] width 139 height 21
click at [399, 161] on select "Current employment status Employed Student Retired Other / prefer not to answer" at bounding box center [468, 171] width 139 height 21
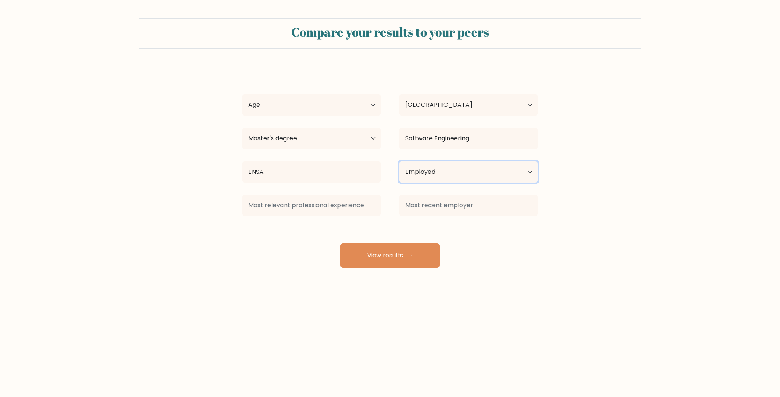
click at [449, 177] on select "Current employment status Employed Student Retired Other / prefer not to answer" at bounding box center [468, 171] width 139 height 21
select select "student"
click at [399, 161] on select "Current employment status Employed Student Retired Other / prefer not to answer" at bounding box center [468, 171] width 139 height 21
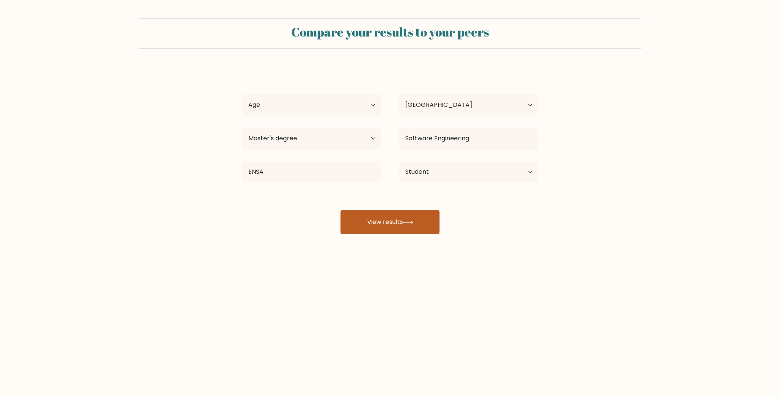
click at [399, 219] on button "View results" at bounding box center [389, 222] width 99 height 24
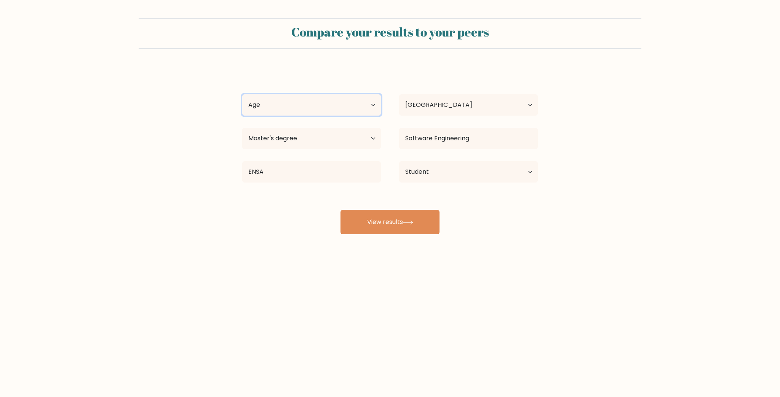
click at [273, 107] on select "Age Under 18 years old 18-24 years old 25-34 years old 35-44 years old 45-54 ye…" at bounding box center [311, 104] width 139 height 21
select select "25_34"
click at [242, 94] on select "Age Under 18 years old 18-24 years old 25-34 years old 35-44 years old 45-54 ye…" at bounding box center [311, 104] width 139 height 21
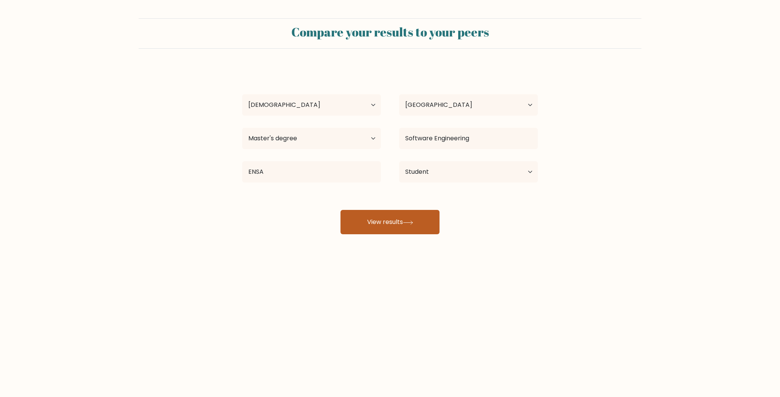
click at [394, 218] on button "View results" at bounding box center [389, 222] width 99 height 24
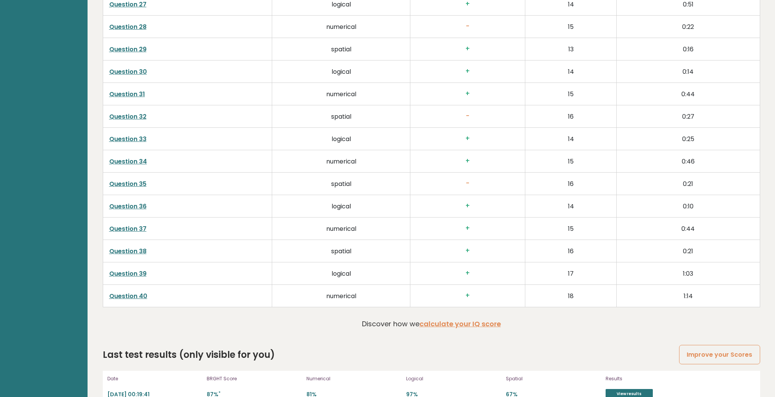
scroll to position [1922, 0]
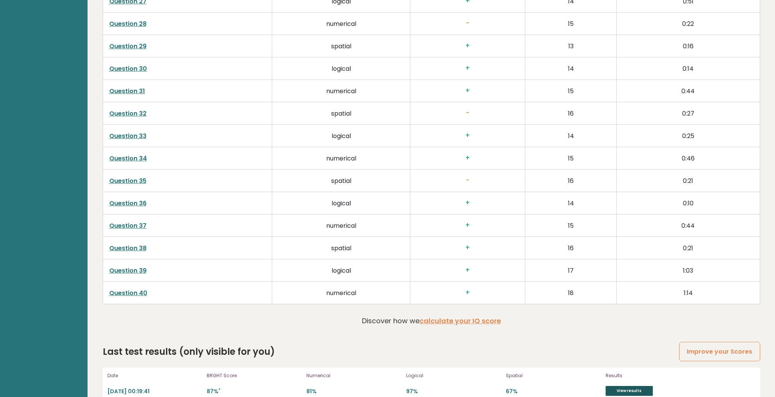
click at [622, 386] on link "View results" at bounding box center [629, 391] width 47 height 10
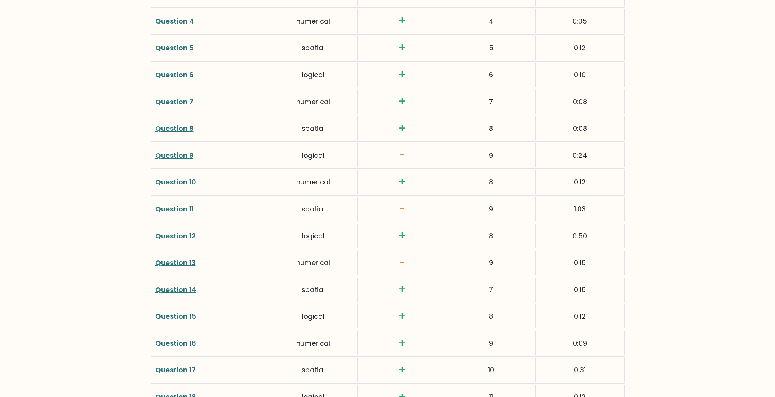
scroll to position [1157, 0]
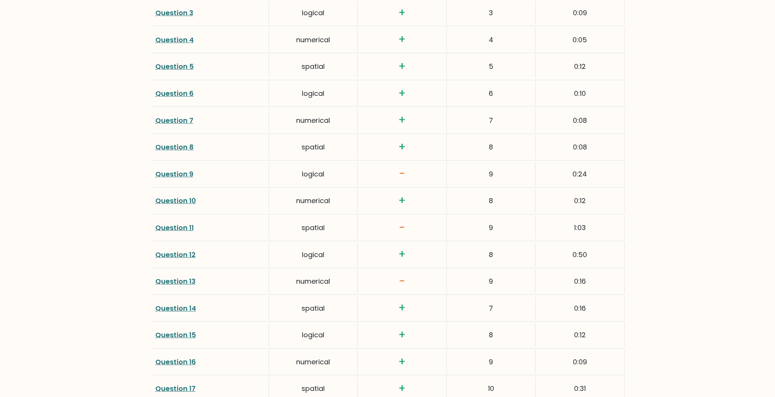
click at [174, 171] on link "Question 9" at bounding box center [174, 174] width 38 height 10
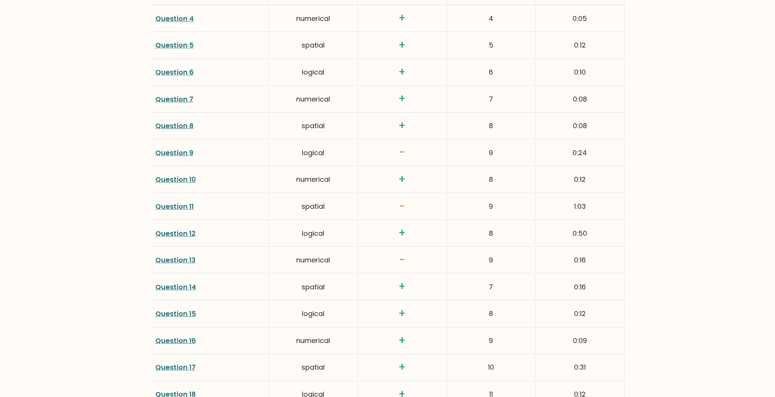
scroll to position [1188, 0]
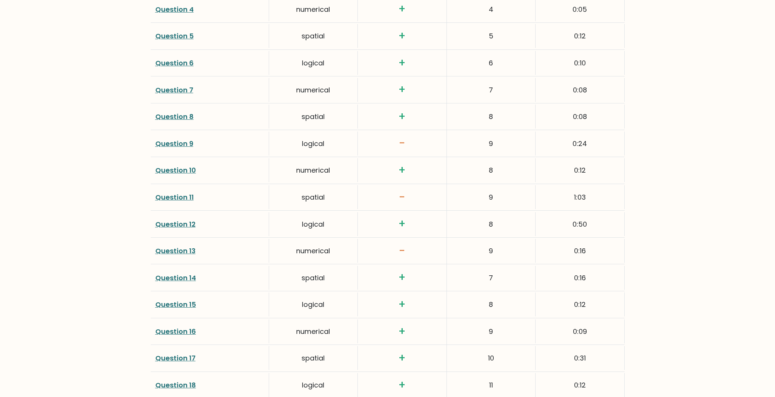
click at [178, 194] on link "Question 11" at bounding box center [174, 198] width 38 height 10
click at [180, 247] on link "Question 13" at bounding box center [175, 251] width 40 height 10
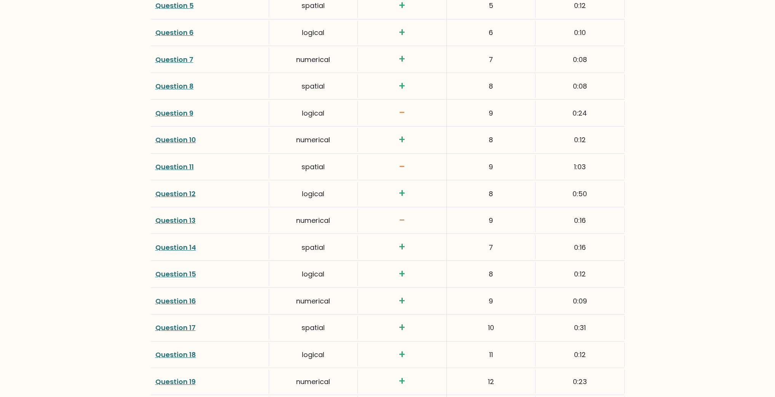
click at [171, 216] on link "Question 13" at bounding box center [175, 221] width 40 height 10
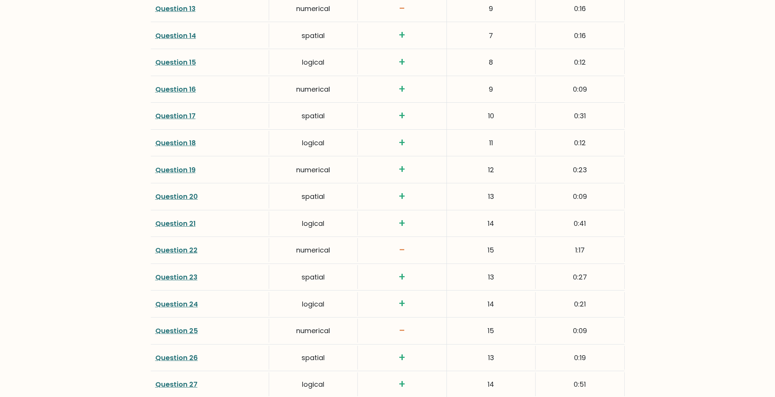
scroll to position [1431, 0]
click at [177, 246] on link "Question 22" at bounding box center [176, 249] width 42 height 10
click at [179, 245] on link "Question 22" at bounding box center [176, 249] width 42 height 10
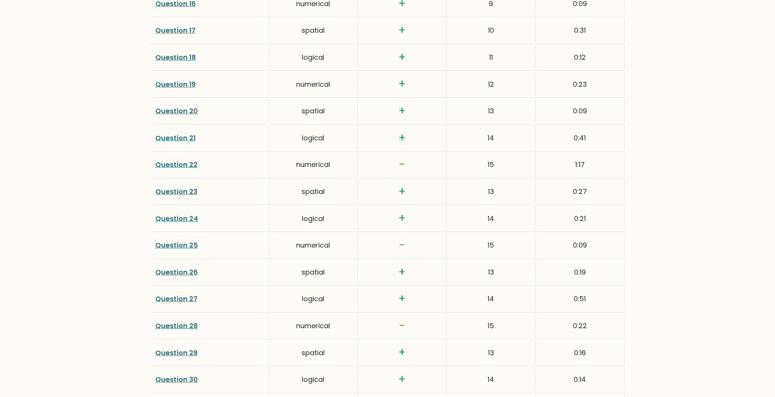
scroll to position [1523, 0]
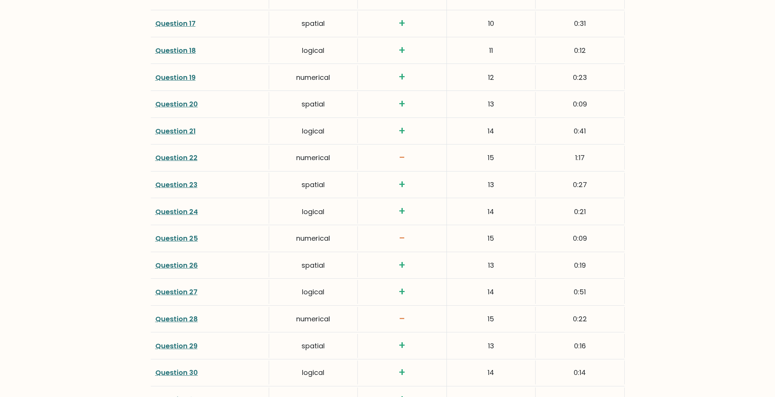
click at [182, 239] on link "Question 25" at bounding box center [176, 239] width 43 height 10
click at [181, 316] on link "Question 28" at bounding box center [176, 319] width 43 height 10
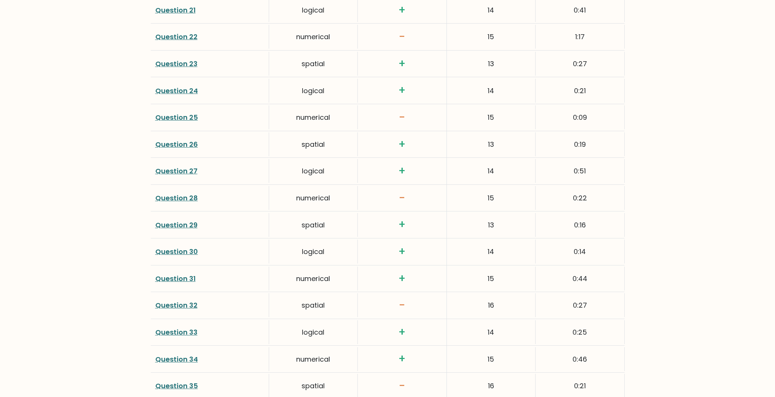
scroll to position [1644, 0]
click at [161, 301] on link "Question 32" at bounding box center [176, 305] width 42 height 10
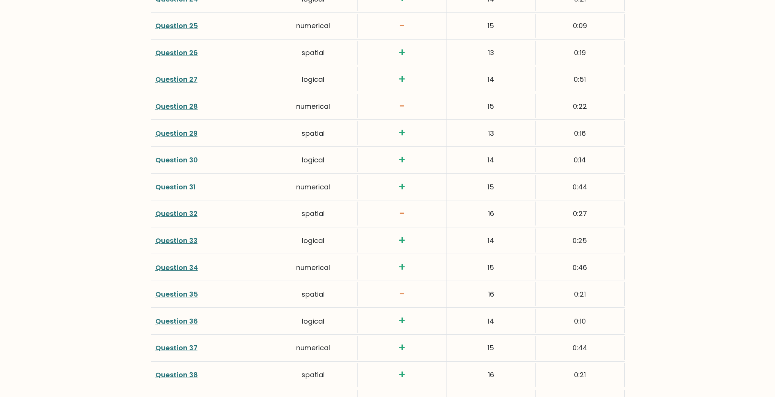
scroll to position [1736, 0]
click at [176, 293] on link "Question 35" at bounding box center [176, 294] width 43 height 10
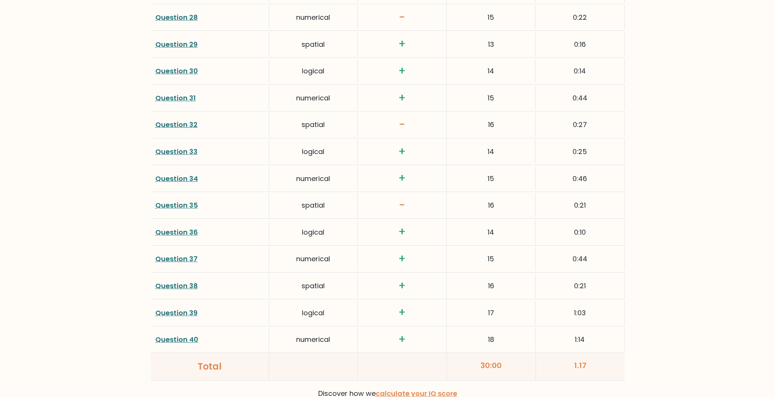
scroll to position [1827, 0]
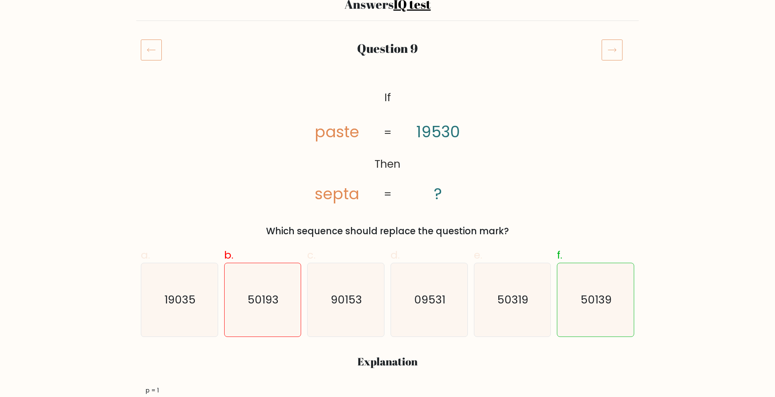
scroll to position [91, 0]
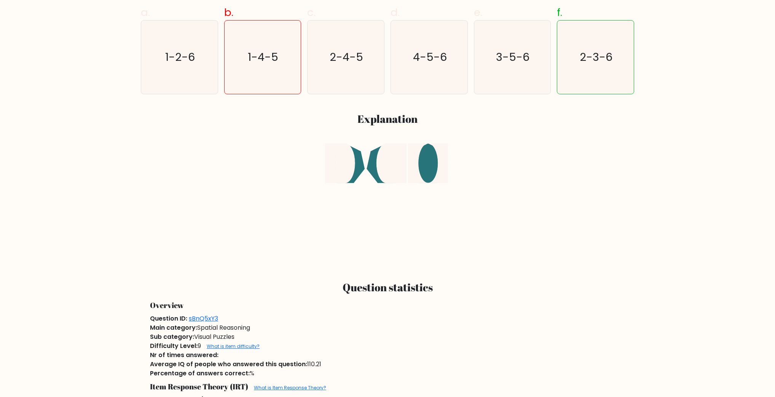
scroll to position [335, 0]
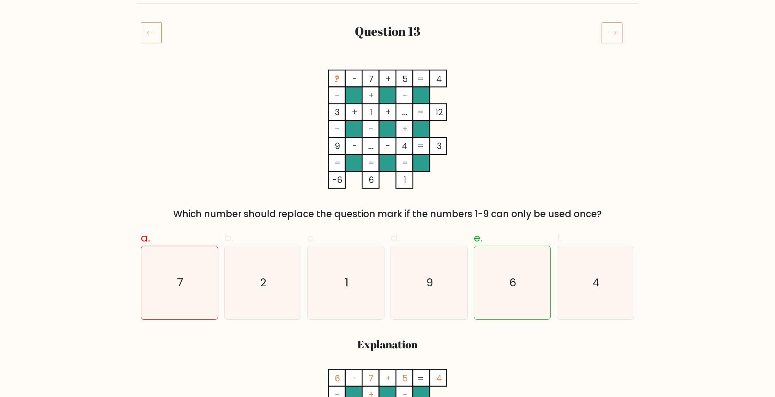
scroll to position [91, 0]
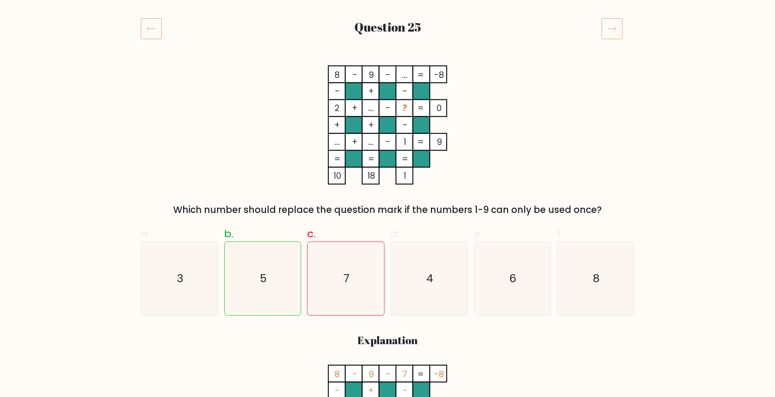
scroll to position [91, 0]
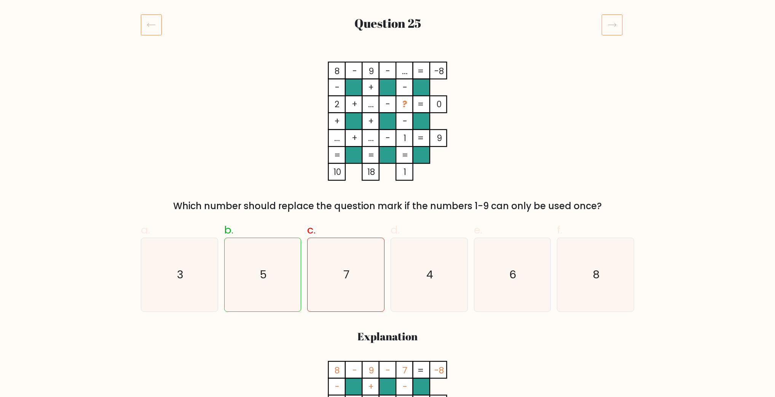
drag, startPoint x: 399, startPoint y: 67, endPoint x: 408, endPoint y: 71, distance: 9.9
click at [408, 71] on icon "8 - 9 - ... -8 - + - 2 + ... - ? 0 + + - ... + ... - 1 = 9 = = = = 10 18 1 =" at bounding box center [387, 121] width 228 height 119
click at [403, 73] on tspan "..." at bounding box center [405, 71] width 6 height 12
drag, startPoint x: 400, startPoint y: 73, endPoint x: 410, endPoint y: 73, distance: 9.5
click at [410, 73] on rect at bounding box center [404, 70] width 17 height 17
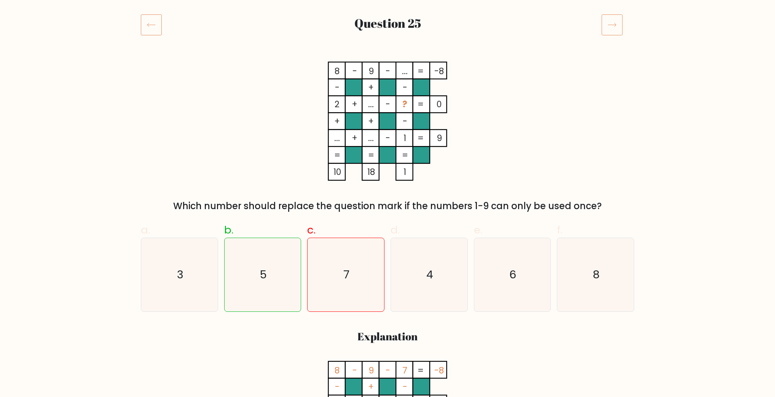
click at [409, 73] on rect at bounding box center [404, 70] width 17 height 17
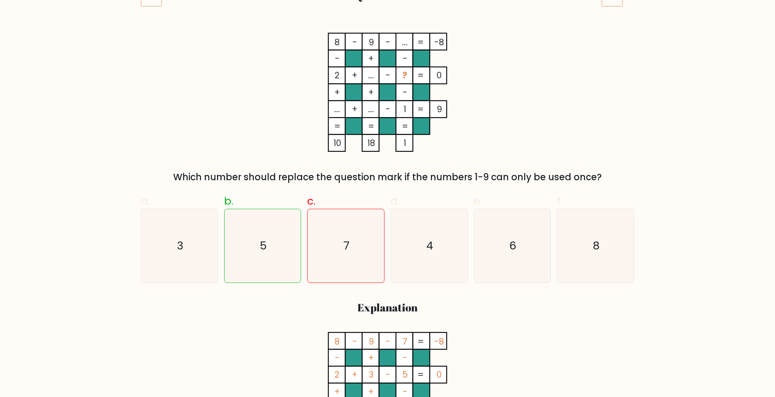
scroll to position [122, 0]
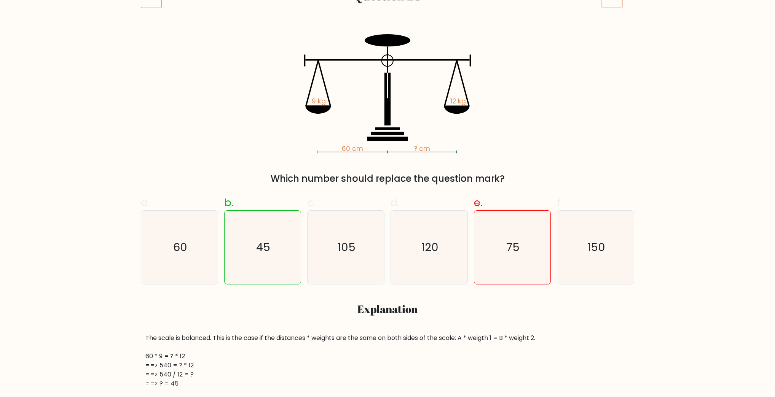
scroll to position [122, 0]
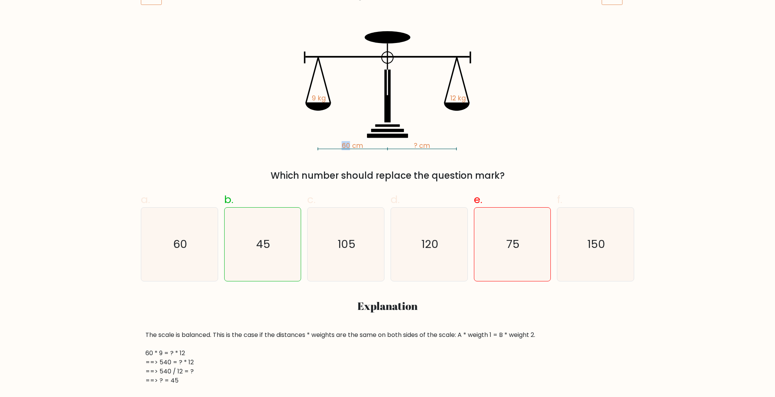
drag, startPoint x: 342, startPoint y: 142, endPoint x: 349, endPoint y: 142, distance: 6.9
click at [349, 142] on tspan "60 cm" at bounding box center [352, 145] width 21 height 9
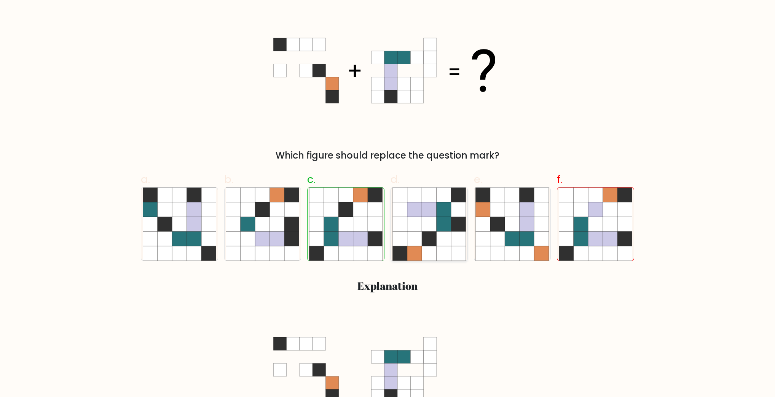
scroll to position [122, 0]
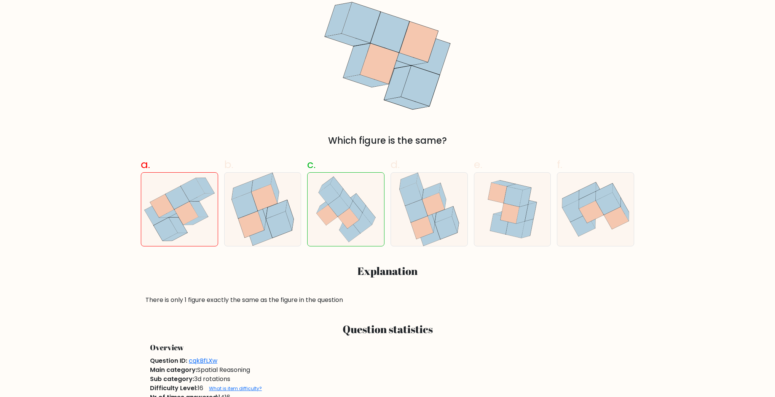
scroll to position [152, 0]
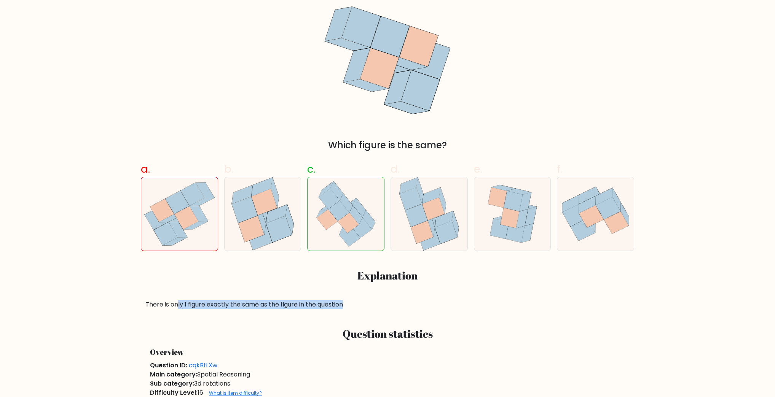
drag, startPoint x: 185, startPoint y: 306, endPoint x: 346, endPoint y: 301, distance: 161.1
click at [346, 301] on div "There is only 1 figure exactly the same as the figure in the question" at bounding box center [387, 304] width 484 height 9
click at [438, 304] on div "There is only 1 figure exactly the same as the figure in the question" at bounding box center [387, 304] width 484 height 9
drag, startPoint x: 126, startPoint y: 287, endPoint x: 137, endPoint y: 290, distance: 10.8
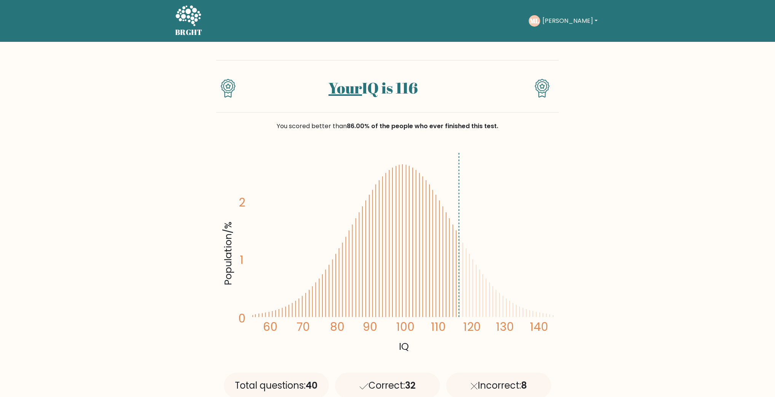
click at [549, 21] on button "[PERSON_NAME]" at bounding box center [570, 21] width 60 height 10
click at [553, 38] on link "Dashboard" at bounding box center [559, 37] width 60 height 12
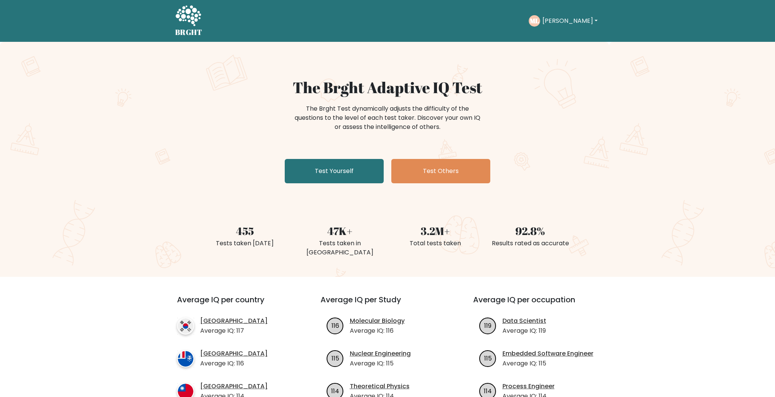
click at [539, 17] on text "ML" at bounding box center [534, 20] width 9 height 9
click at [548, 24] on button "Mehdi" at bounding box center [570, 21] width 60 height 10
click at [561, 45] on link "Profile" at bounding box center [559, 49] width 60 height 12
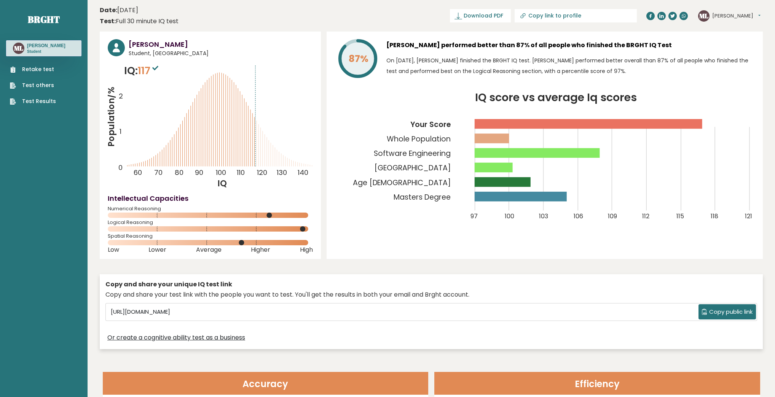
click at [29, 68] on link "Retake test" at bounding box center [33, 69] width 46 height 8
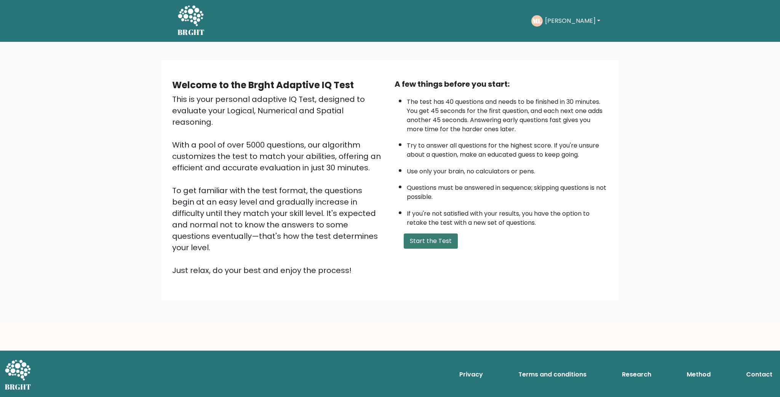
click at [433, 243] on button "Start the Test" at bounding box center [431, 241] width 54 height 15
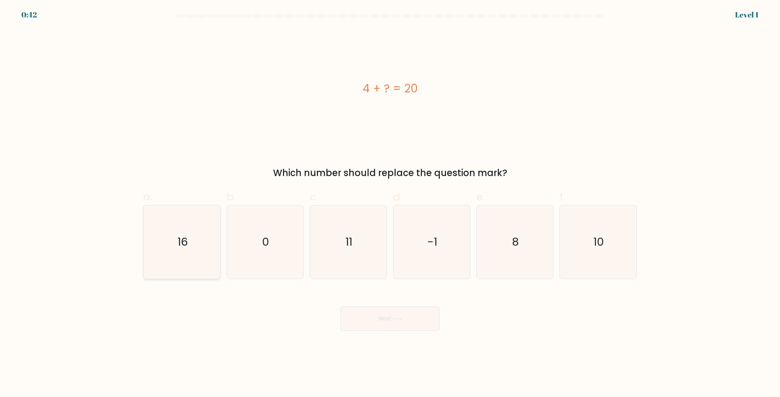
click at [199, 240] on icon "16" at bounding box center [181, 242] width 73 height 73
click at [390, 204] on input "a. 16" at bounding box center [390, 201] width 0 height 5
radio input "true"
click at [390, 325] on button "Next" at bounding box center [389, 319] width 99 height 24
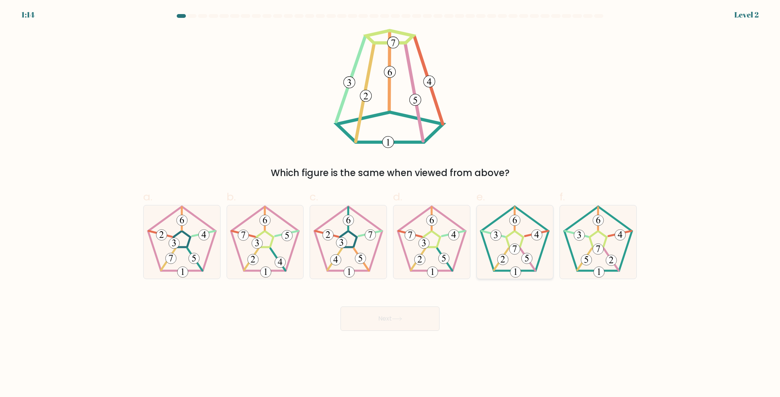
click at [528, 244] on icon at bounding box center [514, 242] width 73 height 73
click at [390, 204] on input "e." at bounding box center [390, 201] width 0 height 5
radio input "true"
click at [358, 321] on button "Next" at bounding box center [389, 319] width 99 height 24
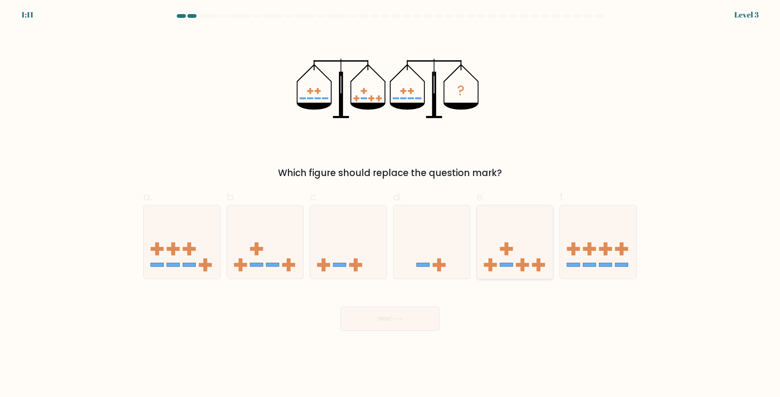
click at [520, 252] on icon at bounding box center [515, 242] width 77 height 63
click at [390, 204] on input "e." at bounding box center [390, 201] width 0 height 5
radio input "true"
click at [412, 319] on button "Next" at bounding box center [389, 319] width 99 height 24
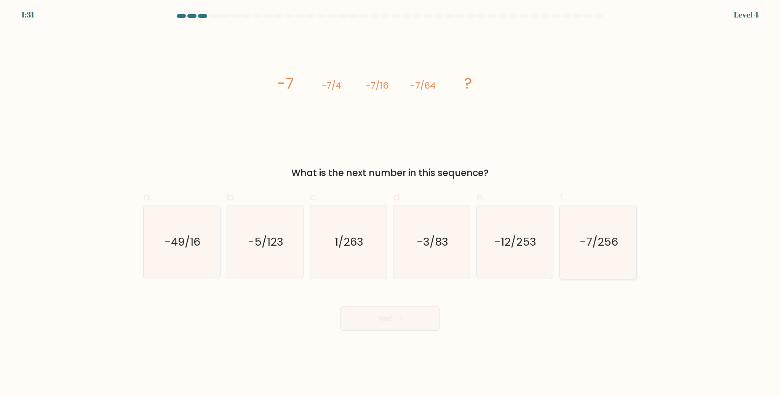
drag, startPoint x: 607, startPoint y: 251, endPoint x: 582, endPoint y: 258, distance: 25.9
click at [607, 250] on icon "-7/256" at bounding box center [597, 242] width 73 height 73
click at [390, 204] on input "f. -7/256" at bounding box center [390, 201] width 0 height 5
radio input "true"
click at [377, 319] on button "Next" at bounding box center [389, 319] width 99 height 24
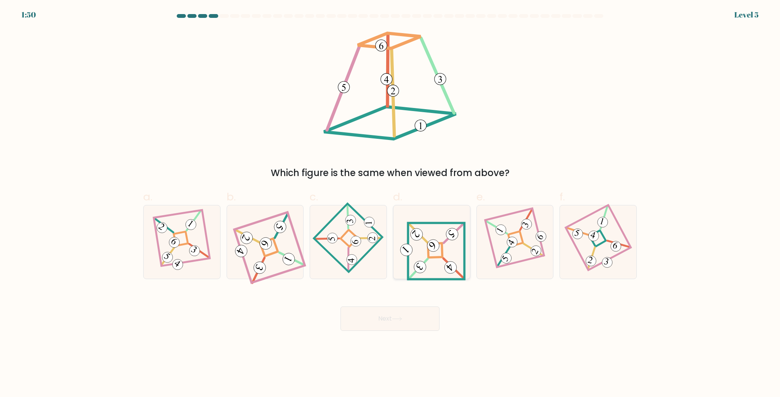
click at [429, 252] on 271 at bounding box center [435, 250] width 14 height 14
click at [390, 204] on input "d." at bounding box center [390, 201] width 0 height 5
radio input "true"
click at [403, 312] on button "Next" at bounding box center [389, 319] width 99 height 24
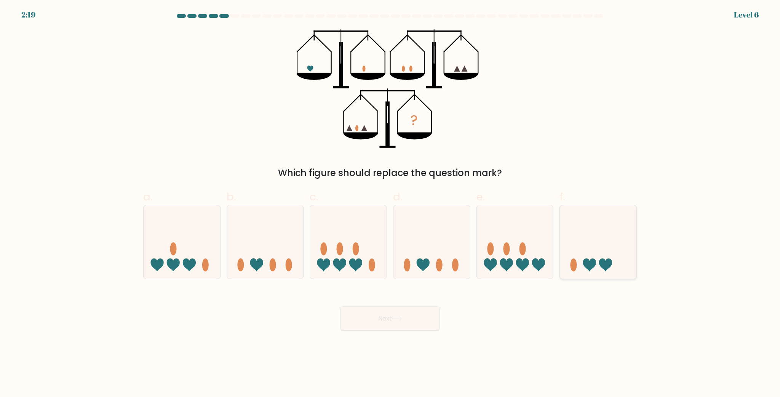
click at [581, 250] on icon at bounding box center [598, 242] width 77 height 63
click at [390, 204] on input "f." at bounding box center [390, 201] width 0 height 5
radio input "true"
click at [392, 317] on button "Next" at bounding box center [389, 319] width 99 height 24
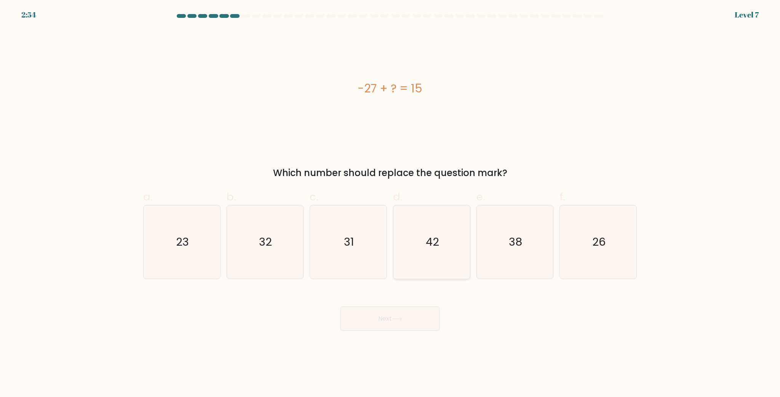
click at [423, 247] on icon "42" at bounding box center [431, 242] width 73 height 73
click at [390, 204] on input "d. 42" at bounding box center [390, 201] width 0 height 5
radio input "true"
click at [390, 316] on button "Next" at bounding box center [389, 319] width 99 height 24
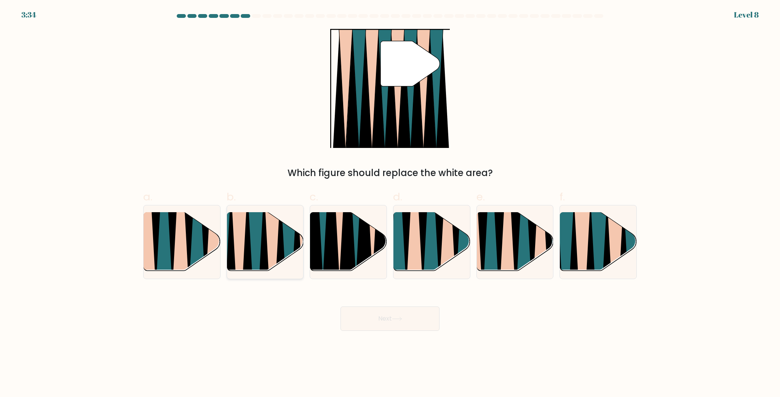
click at [267, 228] on icon at bounding box center [272, 275] width 17 height 153
click at [390, 204] on input "b." at bounding box center [390, 201] width 0 height 5
radio input "true"
click at [347, 236] on icon at bounding box center [347, 212] width 17 height 153
click at [390, 204] on input "c." at bounding box center [390, 201] width 0 height 5
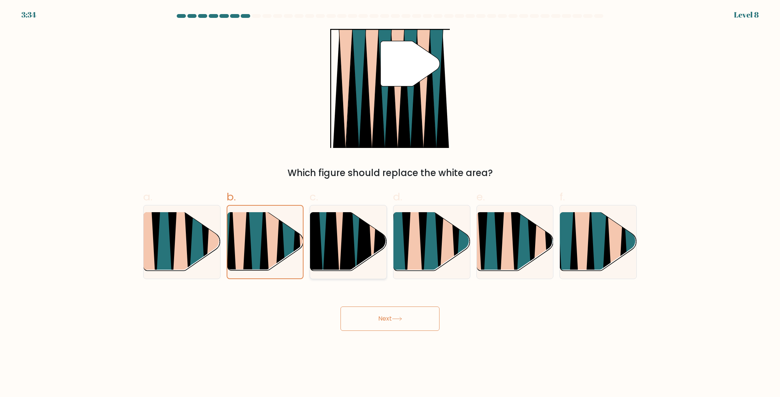
radio input "true"
click at [268, 251] on icon at bounding box center [272, 275] width 17 height 153
click at [390, 204] on input "b." at bounding box center [390, 201] width 0 height 5
radio input "true"
click at [583, 219] on icon at bounding box center [582, 274] width 17 height 153
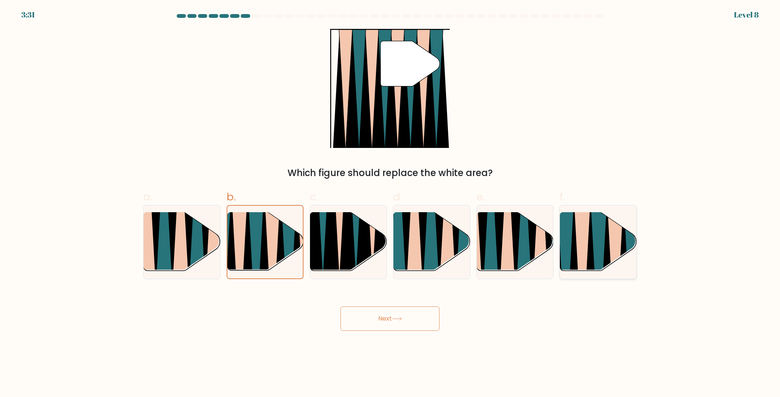
click at [390, 204] on input "f." at bounding box center [390, 201] width 0 height 5
radio input "true"
click at [370, 316] on button "Next" at bounding box center [389, 319] width 99 height 24
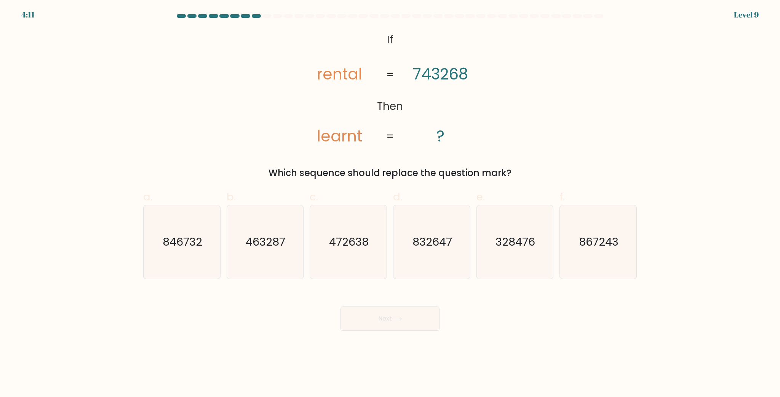
click at [317, 76] on tspan "rental" at bounding box center [339, 75] width 45 height 22
drag, startPoint x: 321, startPoint y: 78, endPoint x: 316, endPoint y: 79, distance: 5.1
click at [316, 79] on icon "@import url('https://fonts.googleapis.com/css?family=Abril+Fatface:400,100,100i…" at bounding box center [389, 88] width 193 height 119
click at [363, 79] on icon "@import url('https://fonts.googleapis.com/css?family=Abril+Fatface:400,100,100i…" at bounding box center [389, 88] width 193 height 119
click at [358, 76] on tspan "rental" at bounding box center [339, 75] width 45 height 22
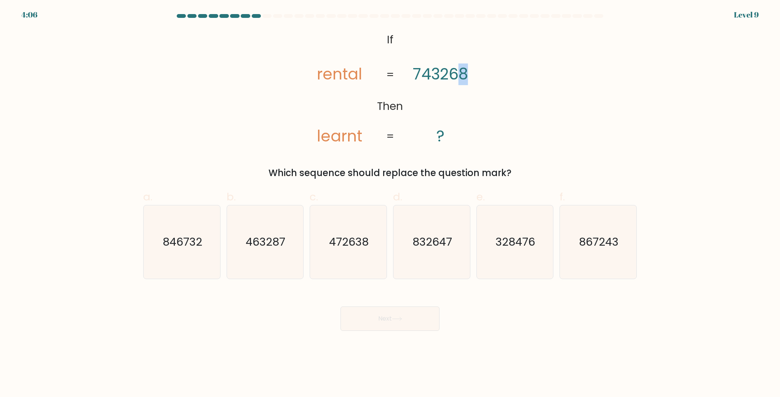
drag, startPoint x: 467, startPoint y: 72, endPoint x: 460, endPoint y: 74, distance: 7.8
click at [460, 74] on tspan "743268" at bounding box center [440, 75] width 55 height 22
drag, startPoint x: 427, startPoint y: 73, endPoint x: 423, endPoint y: 88, distance: 15.4
click at [425, 73] on tspan "743268" at bounding box center [440, 75] width 55 height 22
click at [186, 250] on icon "846732" at bounding box center [181, 242] width 73 height 73
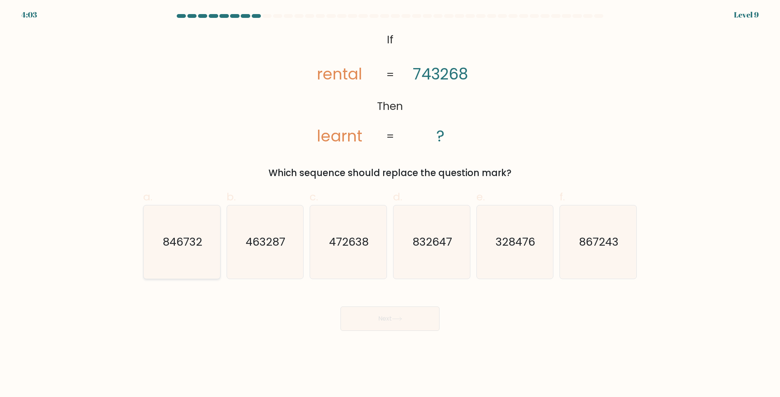
click at [390, 204] on input "a. 846732" at bounding box center [390, 201] width 0 height 5
radio input "true"
click at [397, 321] on icon at bounding box center [397, 319] width 10 height 4
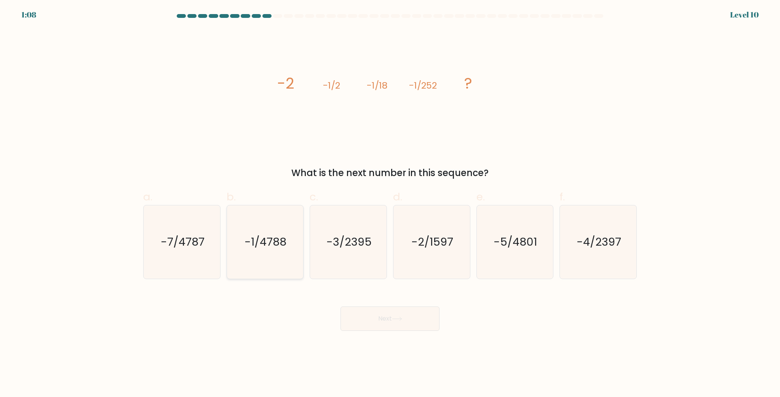
click at [266, 217] on icon "-1/4788" at bounding box center [264, 242] width 73 height 73
click at [390, 204] on input "b. -1/4788" at bounding box center [390, 201] width 0 height 5
radio input "true"
click at [395, 321] on button "Next" at bounding box center [389, 319] width 99 height 24
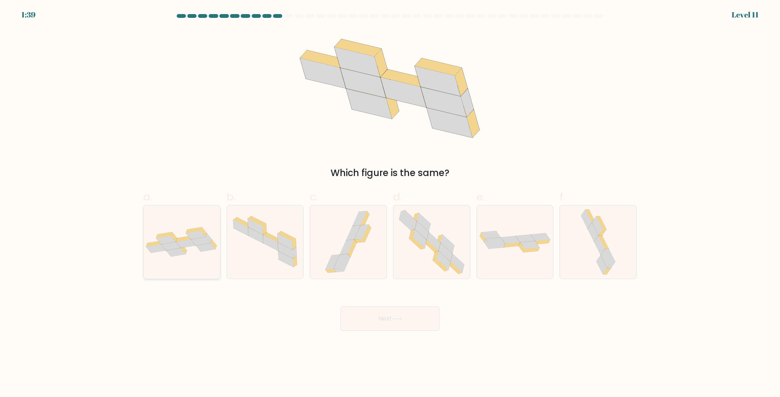
click at [190, 248] on icon at bounding box center [182, 242] width 77 height 30
click at [390, 204] on input "a." at bounding box center [390, 201] width 0 height 5
radio input "true"
click at [394, 314] on button "Next" at bounding box center [389, 319] width 99 height 24
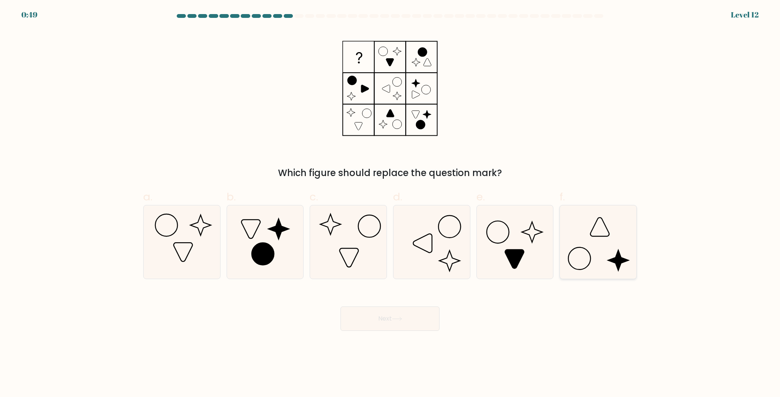
click at [608, 233] on icon at bounding box center [597, 242] width 73 height 73
click at [390, 204] on input "f." at bounding box center [390, 201] width 0 height 5
radio input "true"
click at [380, 318] on button "Next" at bounding box center [389, 319] width 99 height 24
click at [466, 322] on div "Next" at bounding box center [390, 310] width 502 height 43
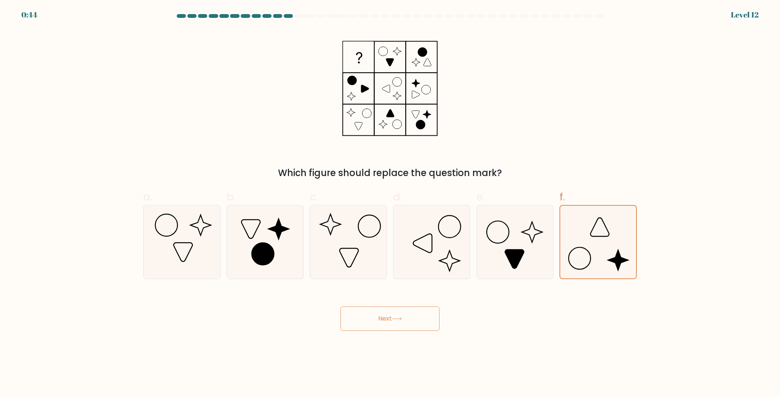
click at [385, 319] on button "Next" at bounding box center [389, 319] width 99 height 24
click at [556, 271] on div "e." at bounding box center [514, 234] width 83 height 90
click at [518, 266] on icon at bounding box center [514, 242] width 73 height 73
click at [390, 204] on input "e." at bounding box center [390, 201] width 0 height 5
radio input "true"
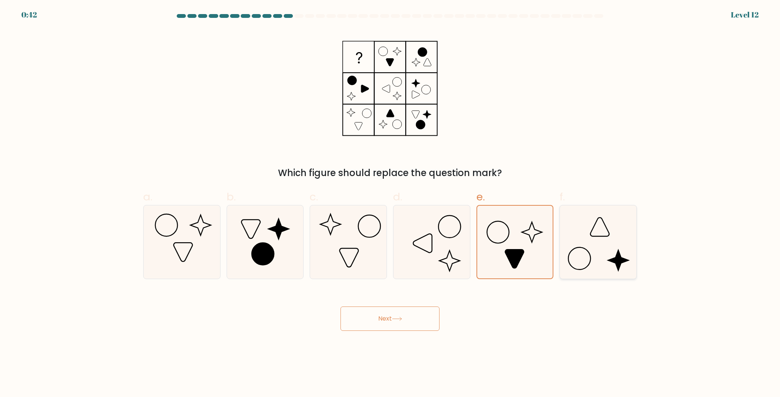
click at [583, 252] on icon at bounding box center [597, 242] width 73 height 73
click at [390, 204] on input "f." at bounding box center [390, 201] width 0 height 5
radio input "true"
click at [406, 314] on button "Next" at bounding box center [389, 319] width 99 height 24
click at [482, 317] on div "Next" at bounding box center [390, 310] width 502 height 43
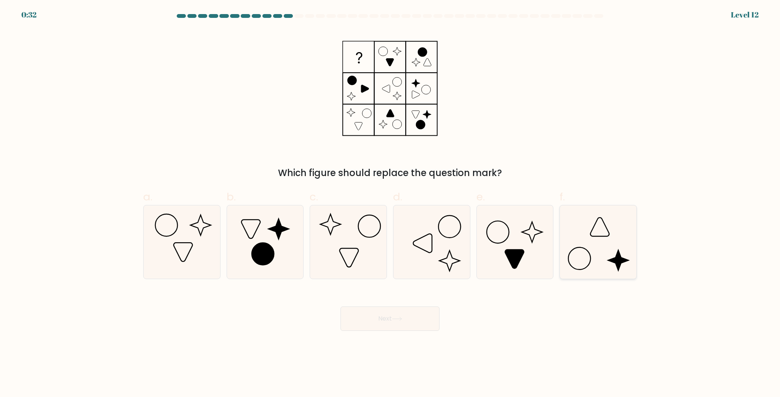
click at [573, 257] on icon at bounding box center [597, 242] width 73 height 73
click at [390, 204] on input "f." at bounding box center [390, 201] width 0 height 5
radio input "true"
click at [389, 317] on button "Next" at bounding box center [389, 319] width 99 height 24
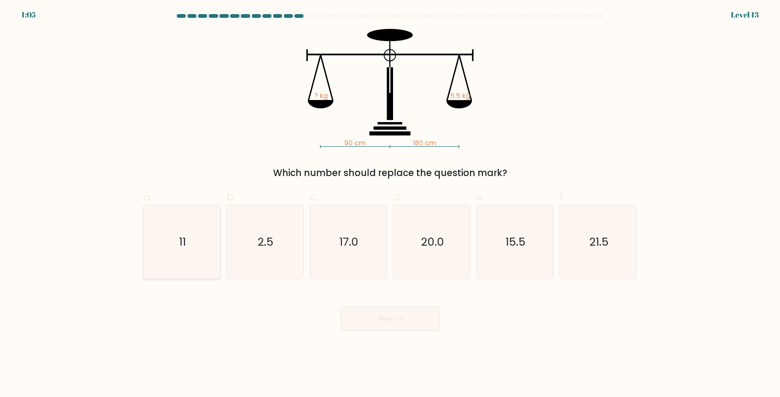
click at [178, 254] on icon "11" at bounding box center [181, 242] width 73 height 73
click at [390, 204] on input "a. 11" at bounding box center [390, 201] width 0 height 5
radio input "true"
click at [371, 315] on button "Next" at bounding box center [389, 319] width 99 height 24
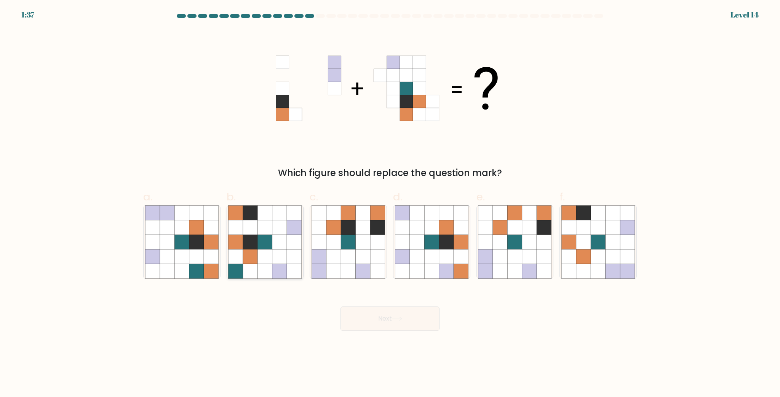
click at [261, 242] on icon at bounding box center [265, 242] width 14 height 14
click at [390, 204] on input "b." at bounding box center [390, 201] width 0 height 5
radio input "true"
click at [363, 271] on icon at bounding box center [363, 271] width 14 height 14
click at [390, 204] on input "c." at bounding box center [390, 201] width 0 height 5
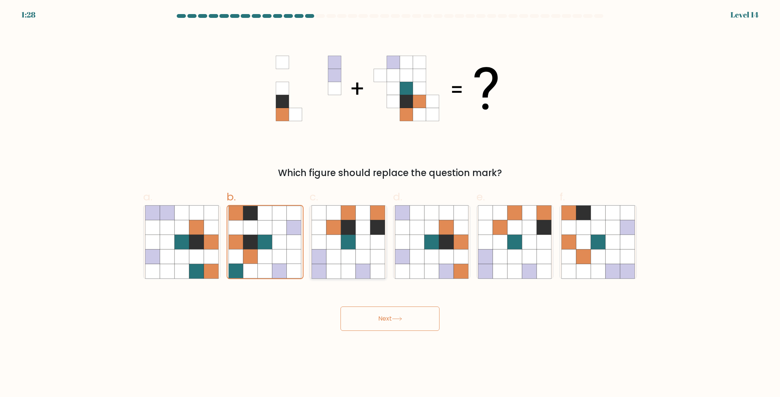
radio input "true"
click at [376, 311] on button "Next" at bounding box center [389, 319] width 99 height 24
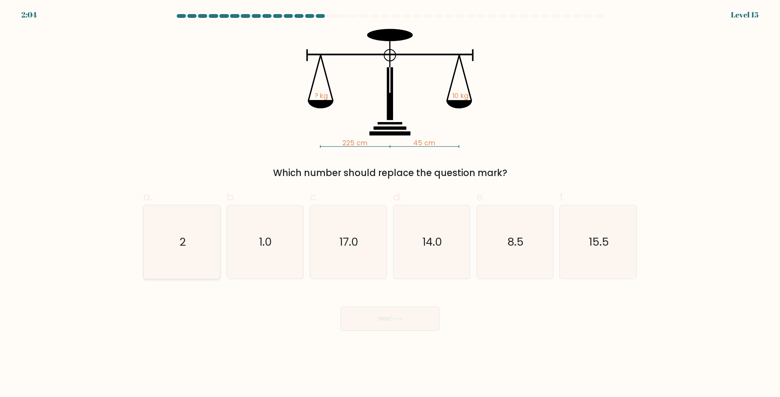
click at [179, 262] on icon "2" at bounding box center [181, 242] width 73 height 73
click at [390, 204] on input "a. 2" at bounding box center [390, 201] width 0 height 5
radio input "true"
click at [385, 323] on button "Next" at bounding box center [389, 319] width 99 height 24
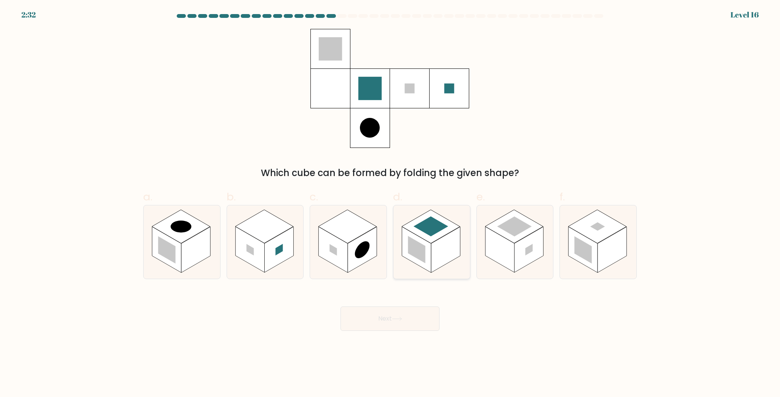
click at [416, 247] on rect at bounding box center [417, 249] width 18 height 27
click at [390, 204] on input "d." at bounding box center [390, 201] width 0 height 5
radio input "true"
click at [375, 322] on button "Next" at bounding box center [389, 319] width 99 height 24
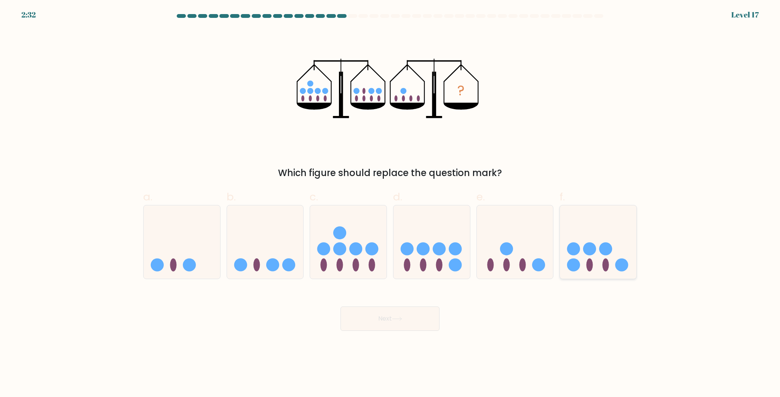
click at [605, 251] on circle at bounding box center [605, 248] width 13 height 13
click at [390, 204] on input "f." at bounding box center [390, 201] width 0 height 5
radio input "true"
click at [505, 259] on ellipse at bounding box center [506, 265] width 6 height 13
click at [390, 204] on input "e." at bounding box center [390, 201] width 0 height 5
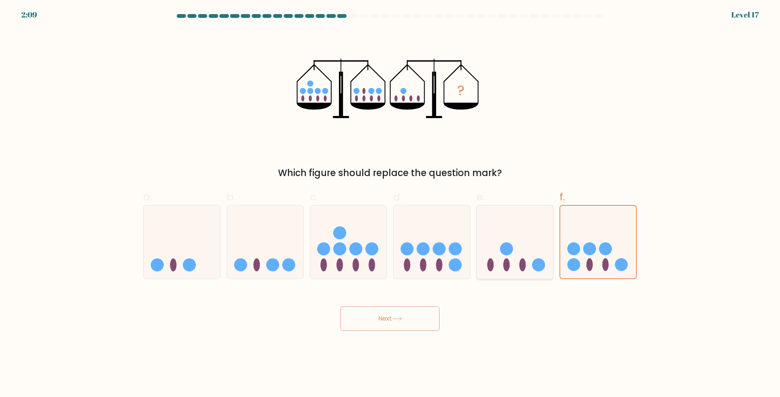
radio input "true"
click at [419, 312] on button "Next" at bounding box center [389, 319] width 99 height 24
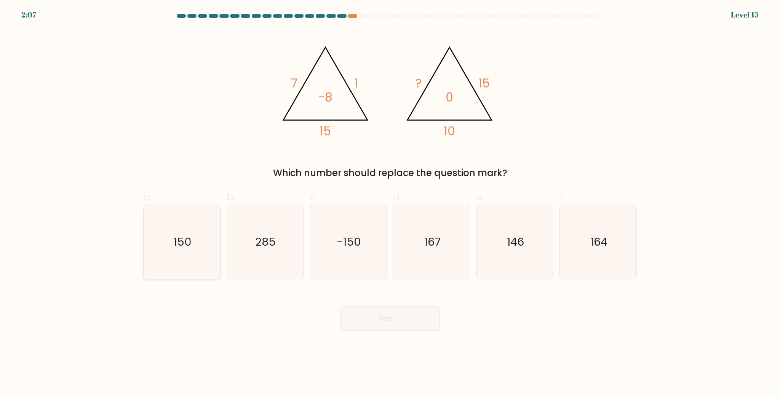
click at [180, 245] on text "150" at bounding box center [183, 241] width 18 height 15
click at [390, 204] on input "a. 150" at bounding box center [390, 201] width 0 height 5
radio input "true"
click at [390, 322] on button "Next" at bounding box center [389, 319] width 99 height 24
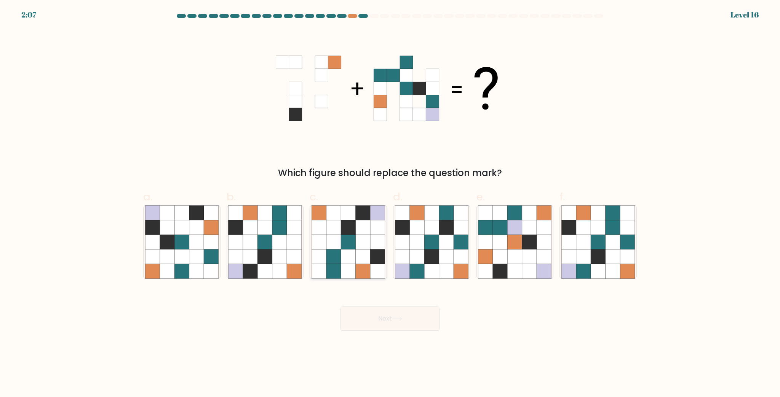
click at [361, 273] on icon at bounding box center [363, 271] width 14 height 14
click at [390, 204] on input "c." at bounding box center [390, 201] width 0 height 5
radio input "true"
click at [611, 221] on icon at bounding box center [612, 227] width 14 height 14
click at [390, 204] on input "f." at bounding box center [390, 201] width 0 height 5
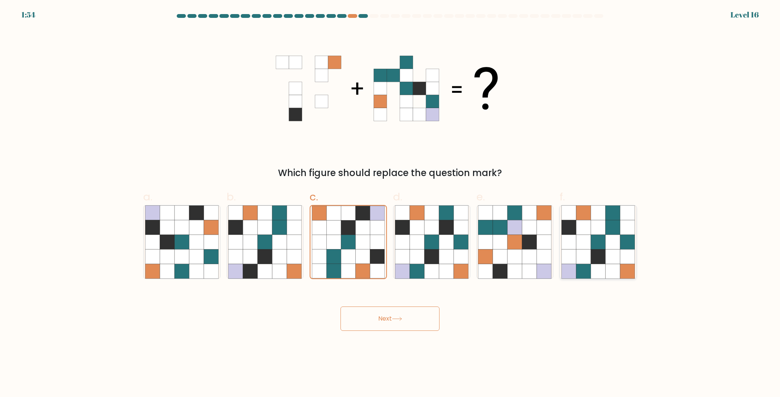
radio input "true"
click at [397, 316] on button "Next" at bounding box center [389, 319] width 99 height 24
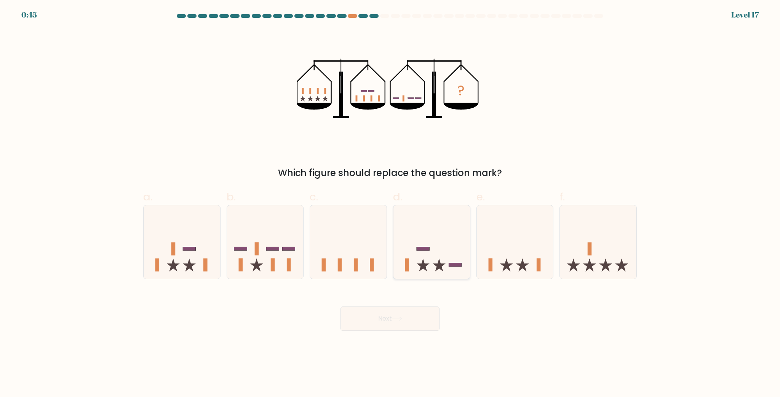
click at [436, 262] on icon at bounding box center [431, 242] width 77 height 63
click at [390, 204] on input "d." at bounding box center [390, 201] width 0 height 5
radio input "true"
click at [408, 318] on button "Next" at bounding box center [389, 319] width 99 height 24
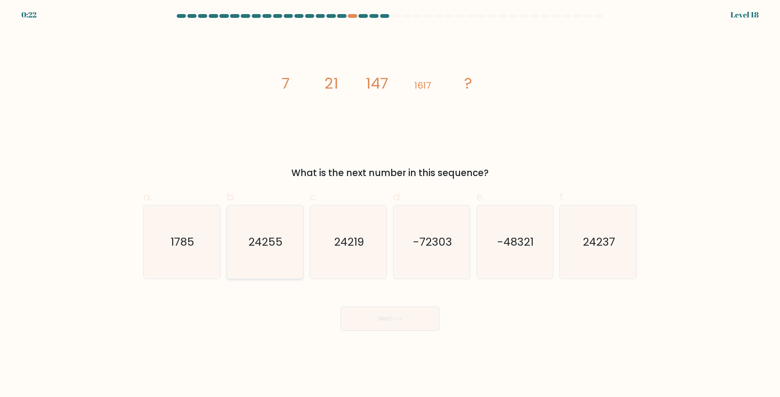
click at [248, 228] on icon "24255" at bounding box center [264, 242] width 73 height 73
click at [390, 204] on input "b. 24255" at bounding box center [390, 201] width 0 height 5
radio input "true"
click at [399, 317] on icon at bounding box center [397, 319] width 10 height 4
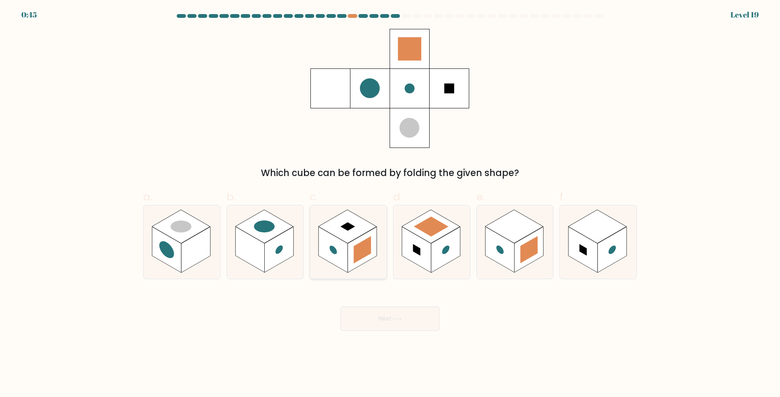
click at [357, 226] on rect at bounding box center [347, 226] width 58 height 33
click at [390, 204] on input "c." at bounding box center [390, 201] width 0 height 5
radio input "true"
click at [386, 317] on button "Next" at bounding box center [389, 319] width 99 height 24
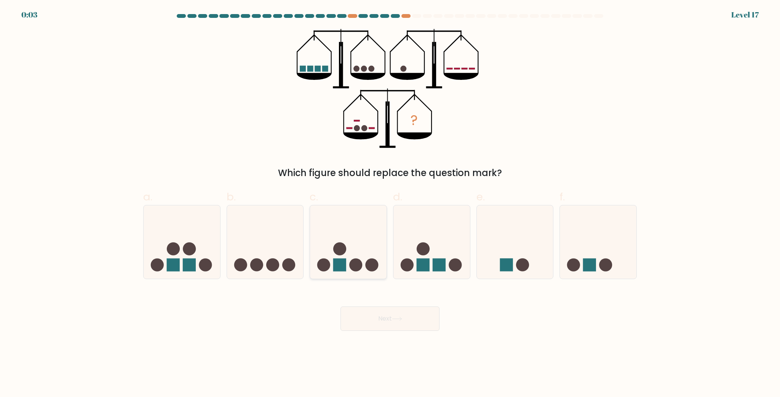
click at [368, 254] on icon at bounding box center [348, 242] width 77 height 63
click at [390, 204] on input "c." at bounding box center [390, 201] width 0 height 5
radio input "true"
click at [413, 321] on button "Next" at bounding box center [389, 319] width 99 height 24
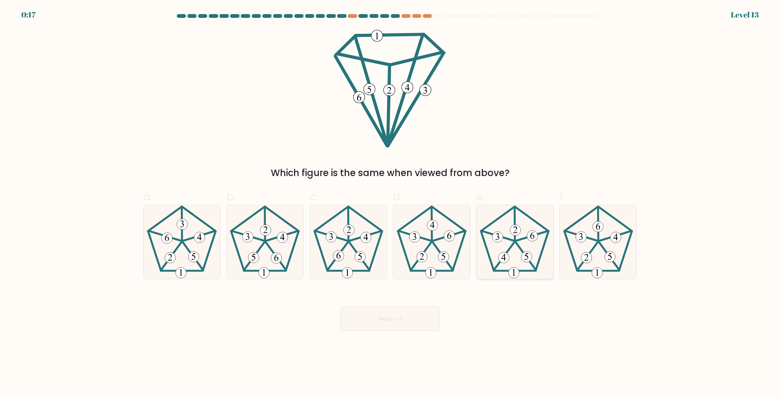
click at [522, 238] on icon at bounding box center [514, 242] width 73 height 73
click at [390, 204] on input "e." at bounding box center [390, 201] width 0 height 5
radio input "true"
click at [411, 312] on button "Next" at bounding box center [389, 319] width 99 height 24
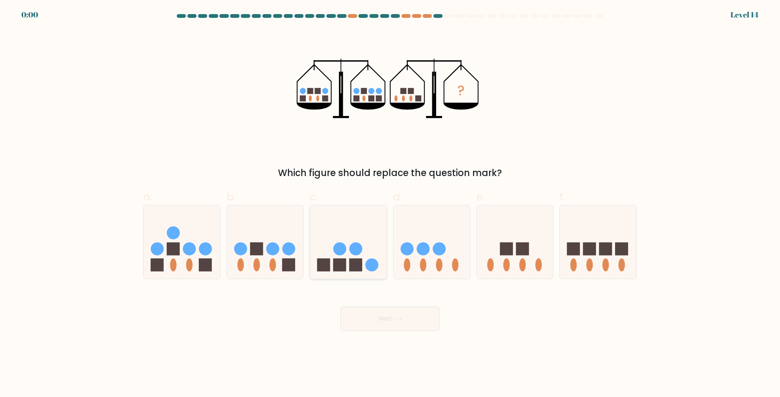
click at [360, 241] on icon at bounding box center [348, 242] width 77 height 63
click at [390, 204] on input "c." at bounding box center [390, 201] width 0 height 5
radio input "true"
click at [391, 327] on button "Next" at bounding box center [389, 319] width 99 height 24
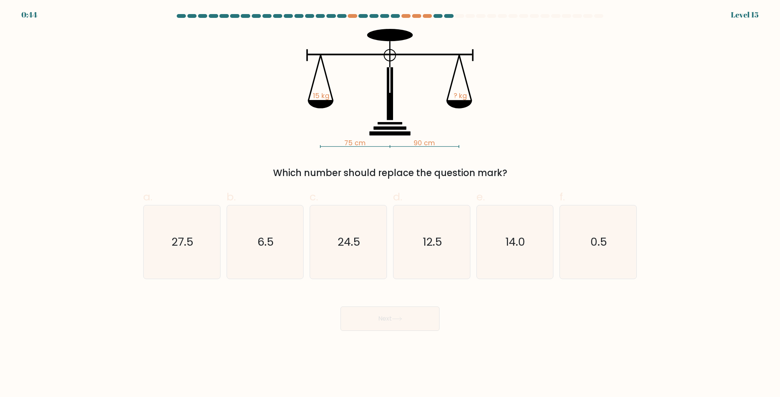
click at [495, 139] on icon "75 cm 90 cm 15 kg ? kg" at bounding box center [390, 88] width 228 height 119
drag, startPoint x: 424, startPoint y: 253, endPoint x: 419, endPoint y: 277, distance: 24.9
click at [425, 253] on icon "12.5" at bounding box center [431, 242] width 73 height 73
click at [405, 320] on button "Next" at bounding box center [389, 319] width 99 height 24
drag, startPoint x: 429, startPoint y: 246, endPoint x: 423, endPoint y: 271, distance: 26.7
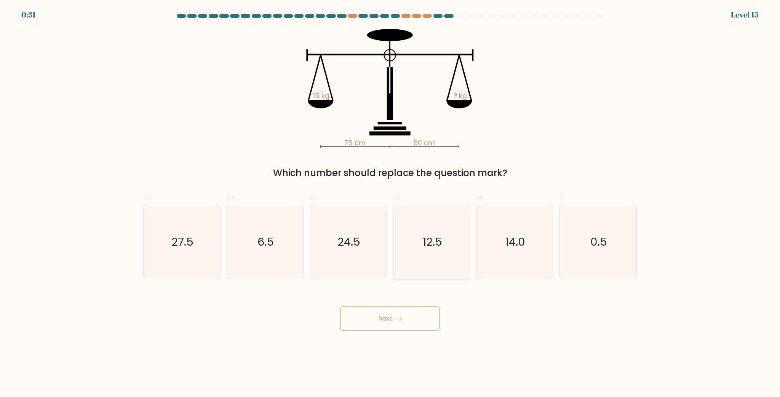
click at [430, 245] on text "12.5" at bounding box center [432, 241] width 19 height 15
click at [390, 204] on input "d. 12.5" at bounding box center [390, 201] width 0 height 5
radio input "true"
click at [401, 317] on icon at bounding box center [397, 319] width 10 height 4
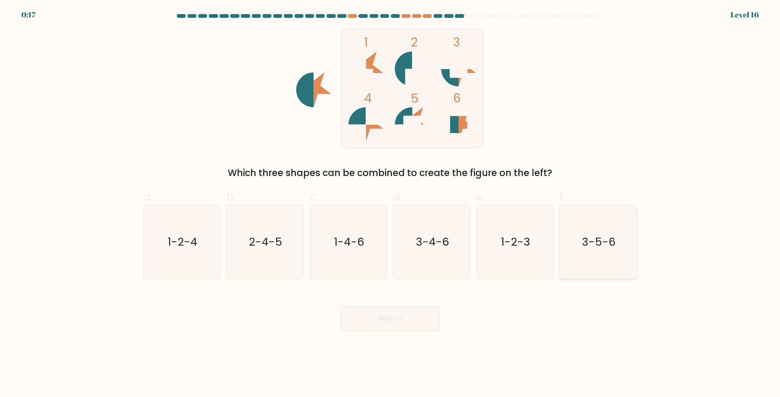
click at [584, 236] on text "3-5-6" at bounding box center [598, 241] width 33 height 15
click at [390, 204] on input "f. 3-5-6" at bounding box center [390, 201] width 0 height 5
radio input "true"
click at [387, 314] on button "Next" at bounding box center [389, 319] width 99 height 24
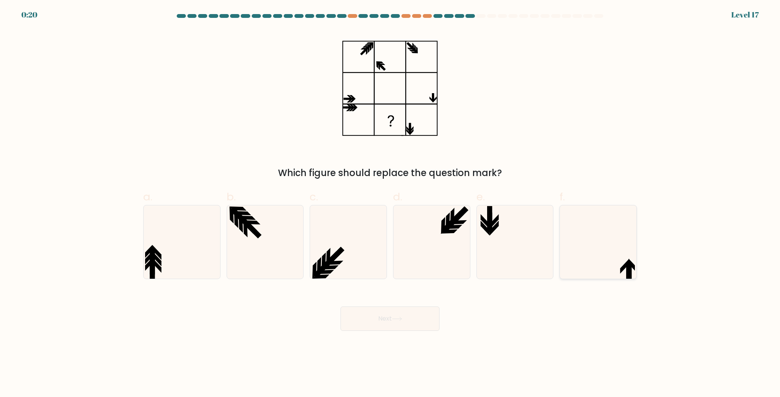
click at [598, 238] on icon at bounding box center [597, 242] width 73 height 73
click at [390, 204] on input "f." at bounding box center [390, 201] width 0 height 5
radio input "true"
click at [391, 325] on button "Next" at bounding box center [389, 319] width 99 height 24
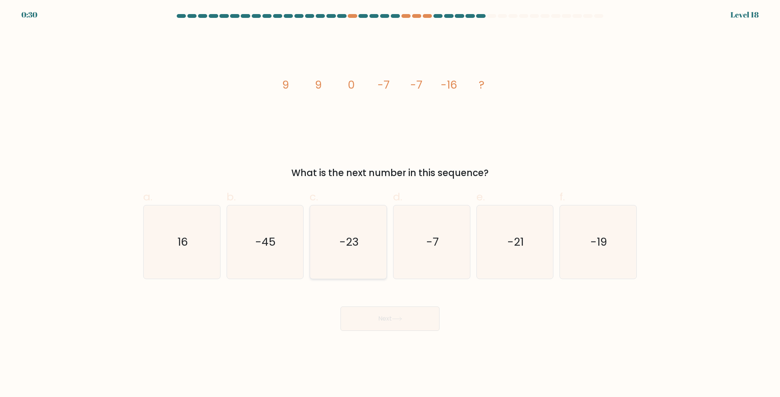
click at [346, 235] on text "-23" at bounding box center [348, 241] width 19 height 15
click at [390, 204] on input "c. -23" at bounding box center [390, 201] width 0 height 5
radio input "true"
click at [390, 322] on button "Next" at bounding box center [389, 319] width 99 height 24
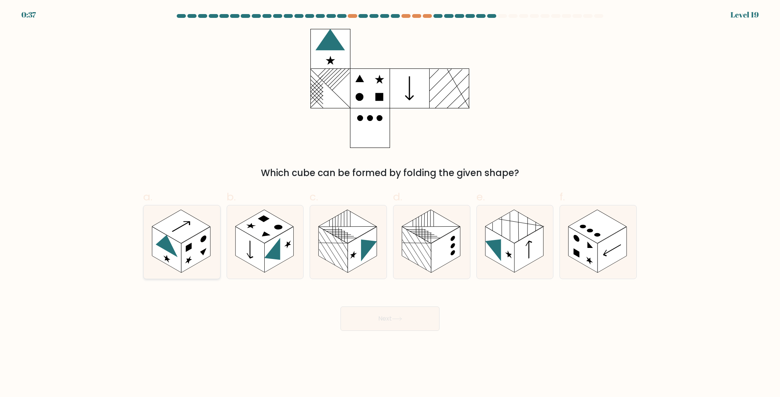
click at [195, 228] on rect at bounding box center [181, 226] width 58 height 33
click at [390, 204] on input "a." at bounding box center [390, 201] width 0 height 5
radio input "true"
click at [257, 265] on rect at bounding box center [249, 250] width 29 height 46
click at [390, 204] on input "b." at bounding box center [390, 201] width 0 height 5
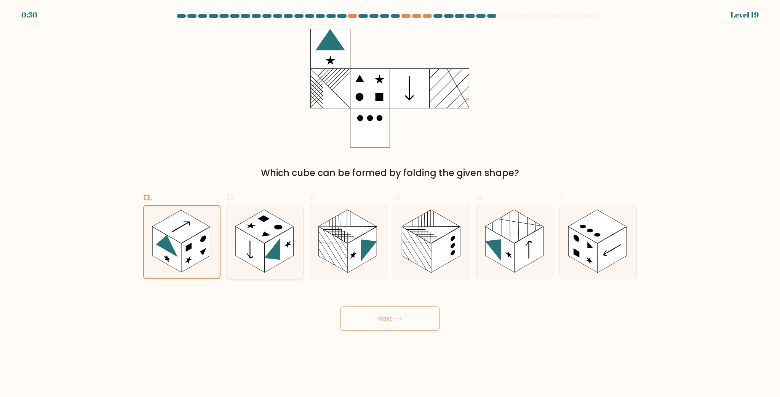
radio input "true"
click at [377, 317] on button "Next" at bounding box center [389, 319] width 99 height 24
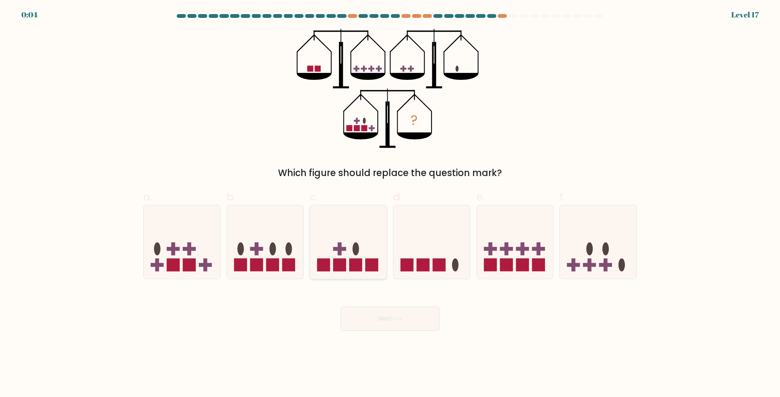
click at [349, 238] on icon at bounding box center [348, 242] width 77 height 63
click at [390, 204] on input "c." at bounding box center [390, 201] width 0 height 5
radio input "true"
click at [389, 314] on button "Next" at bounding box center [389, 319] width 99 height 24
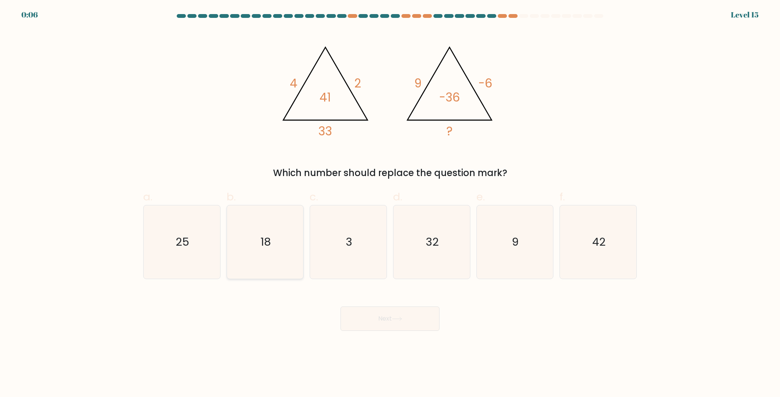
click at [254, 266] on icon "18" at bounding box center [264, 242] width 73 height 73
click at [390, 204] on input "b. 18" at bounding box center [390, 201] width 0 height 5
radio input "true"
click at [390, 308] on button "Next" at bounding box center [389, 319] width 99 height 24
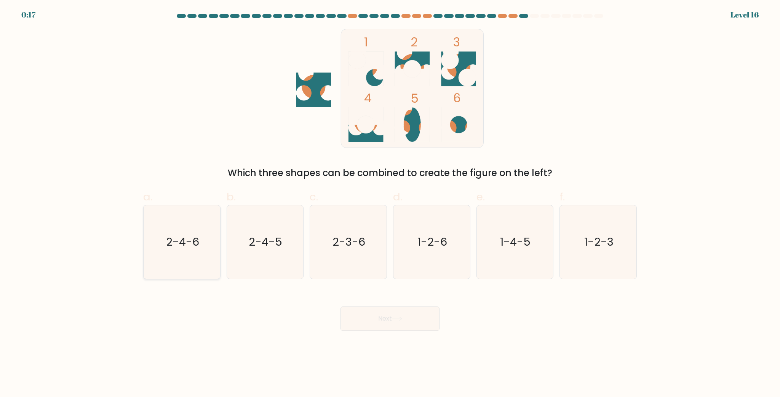
click at [180, 242] on text "2-4-6" at bounding box center [182, 241] width 33 height 15
click at [390, 204] on input "a. 2-4-6" at bounding box center [390, 201] width 0 height 5
radio input "true"
click at [381, 319] on button "Next" at bounding box center [389, 319] width 99 height 24
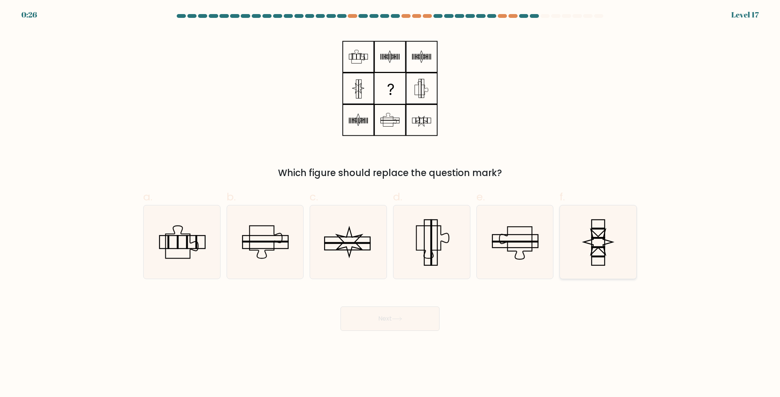
click at [590, 248] on icon at bounding box center [597, 242] width 73 height 73
click at [390, 204] on input "f." at bounding box center [390, 201] width 0 height 5
radio input "true"
click at [404, 316] on button "Next" at bounding box center [389, 319] width 99 height 24
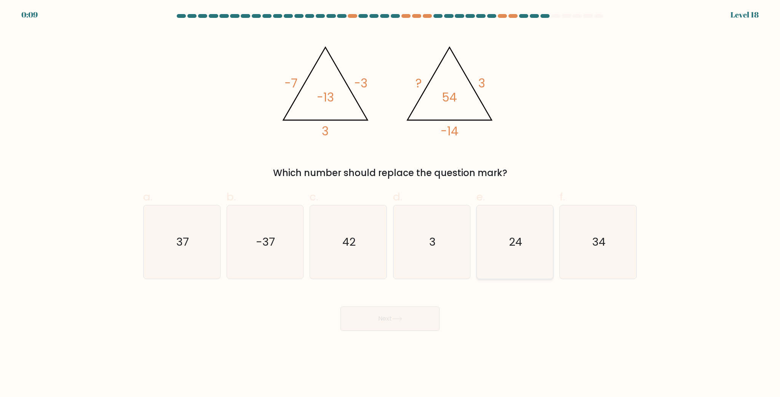
click at [521, 240] on text "24" at bounding box center [515, 241] width 13 height 15
click at [390, 204] on input "e. 24" at bounding box center [390, 201] width 0 height 5
radio input "true"
click at [402, 319] on icon at bounding box center [397, 319] width 10 height 4
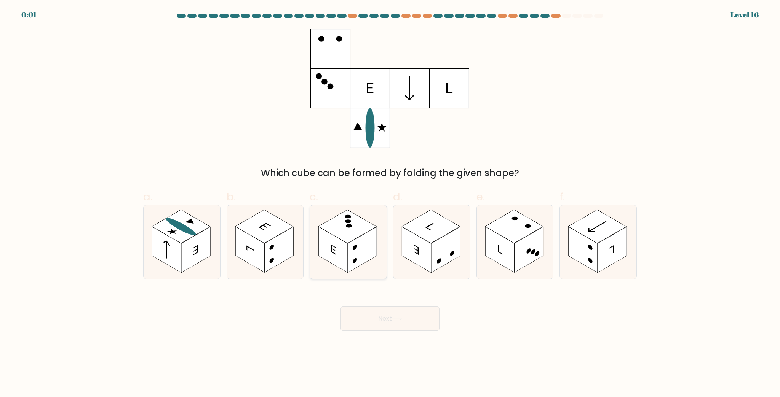
click at [340, 257] on rect at bounding box center [333, 250] width 29 height 46
click at [390, 204] on input "c." at bounding box center [390, 201] width 0 height 5
radio input "true"
click at [402, 309] on button "Next" at bounding box center [389, 319] width 99 height 24
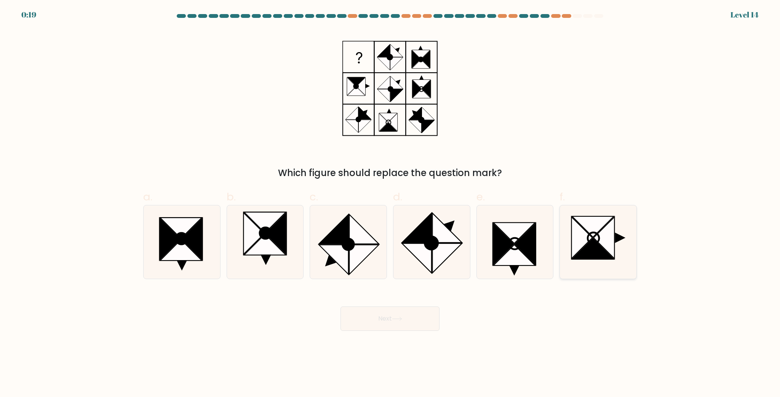
click at [610, 239] on icon at bounding box center [603, 238] width 21 height 42
click at [390, 204] on input "f." at bounding box center [390, 201] width 0 height 5
radio input "true"
click at [394, 314] on button "Next" at bounding box center [389, 319] width 99 height 24
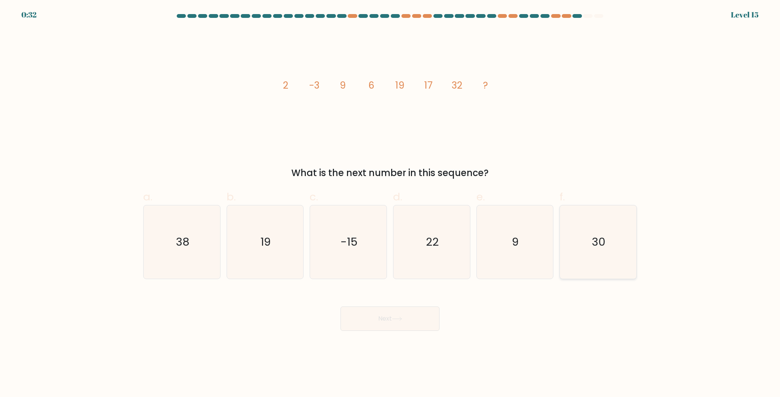
click at [583, 230] on icon "30" at bounding box center [597, 242] width 73 height 73
click at [390, 204] on input "f. 30" at bounding box center [390, 201] width 0 height 5
radio input "true"
click at [388, 315] on button "Next" at bounding box center [389, 319] width 99 height 24
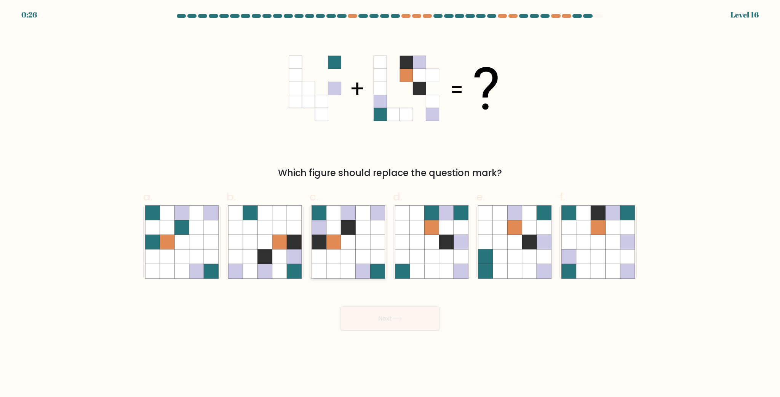
click at [361, 263] on icon at bounding box center [363, 256] width 14 height 14
click at [390, 204] on input "c." at bounding box center [390, 201] width 0 height 5
radio input "true"
click at [411, 319] on button "Next" at bounding box center [389, 319] width 99 height 24
